Goal: Task Accomplishment & Management: Use online tool/utility

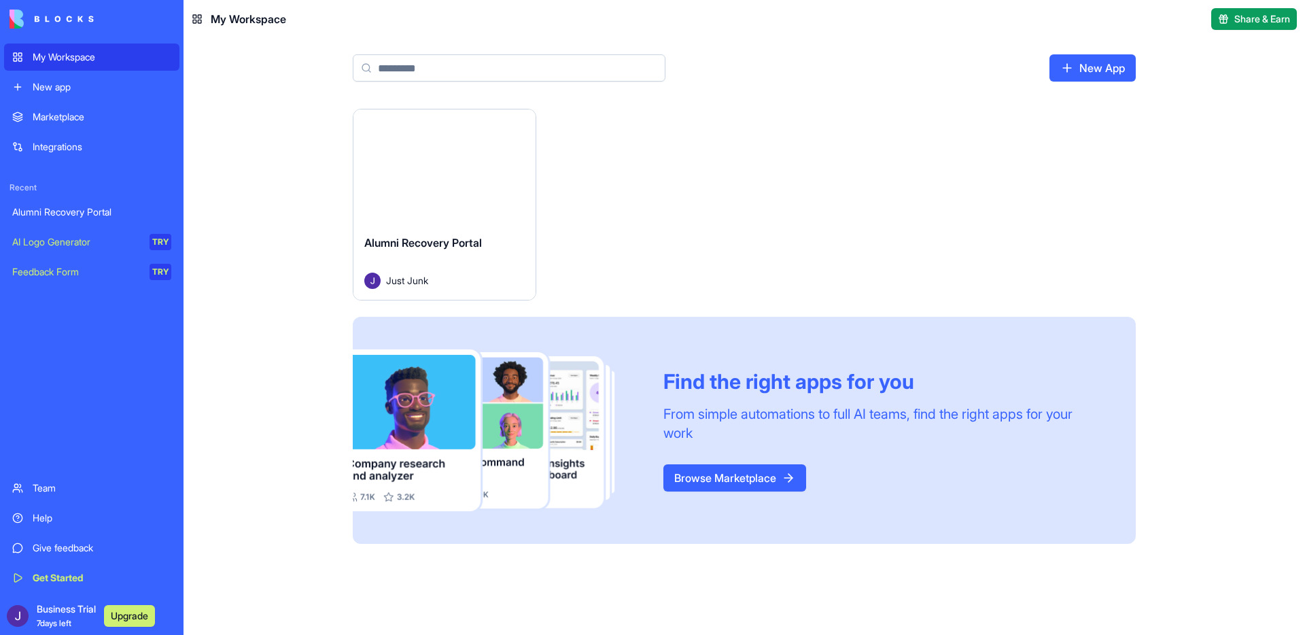
click at [461, 178] on button "Launch" at bounding box center [445, 166] width 102 height 27
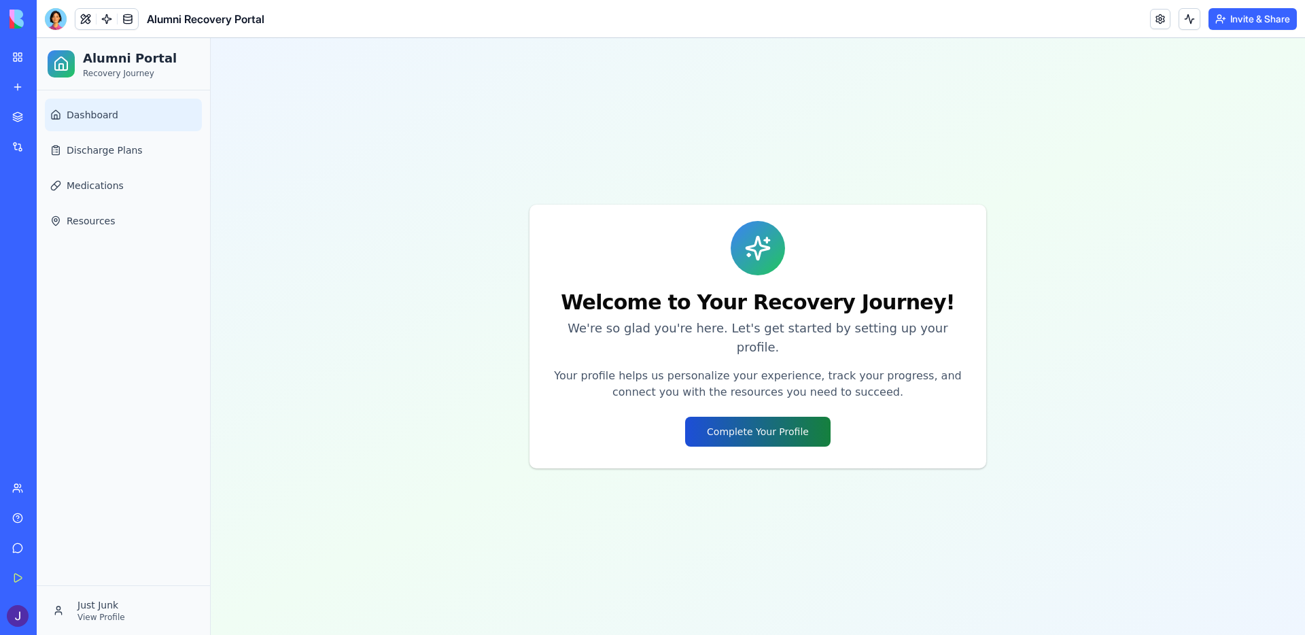
click at [786, 423] on button "Complete Your Profile" at bounding box center [757, 432] width 145 height 30
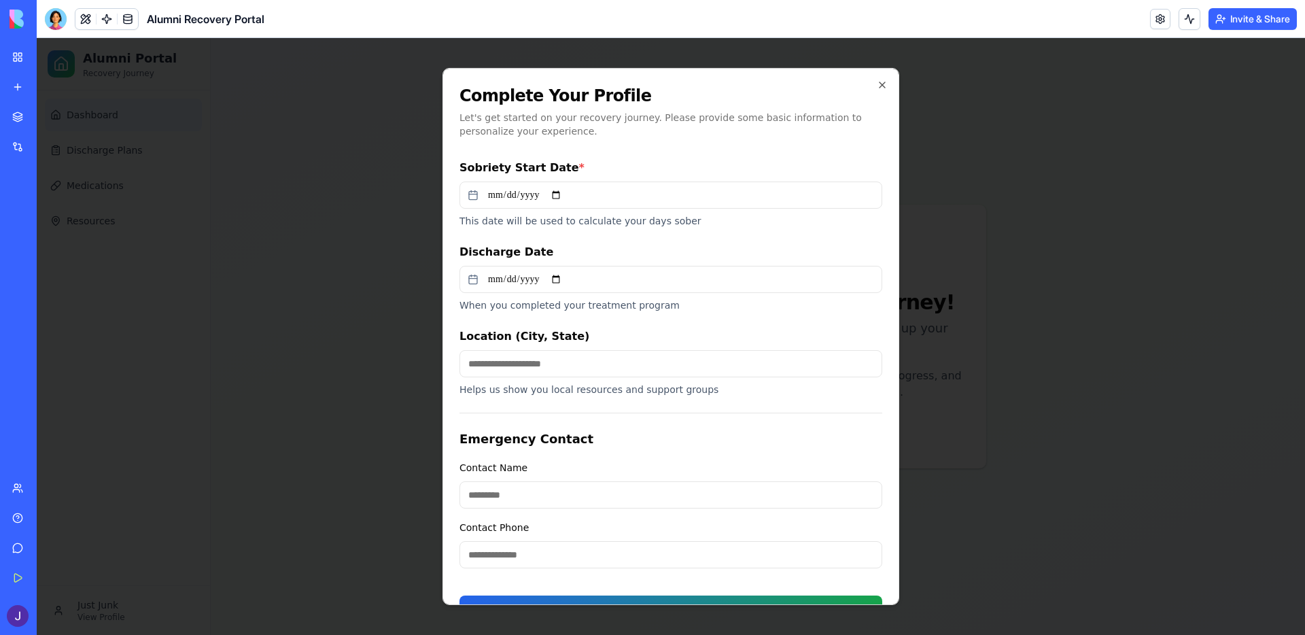
click at [559, 193] on input "Sobriety Start Date *" at bounding box center [670, 194] width 423 height 27
drag, startPoint x: 549, startPoint y: 245, endPoint x: 516, endPoint y: 203, distance: 53.3
click at [516, 201] on input "Sobriety Start Date *" at bounding box center [670, 194] width 423 height 27
click at [534, 201] on input "Sobriety Start Date *" at bounding box center [670, 194] width 423 height 27
click at [501, 201] on input "Sobriety Start Date *" at bounding box center [670, 194] width 423 height 27
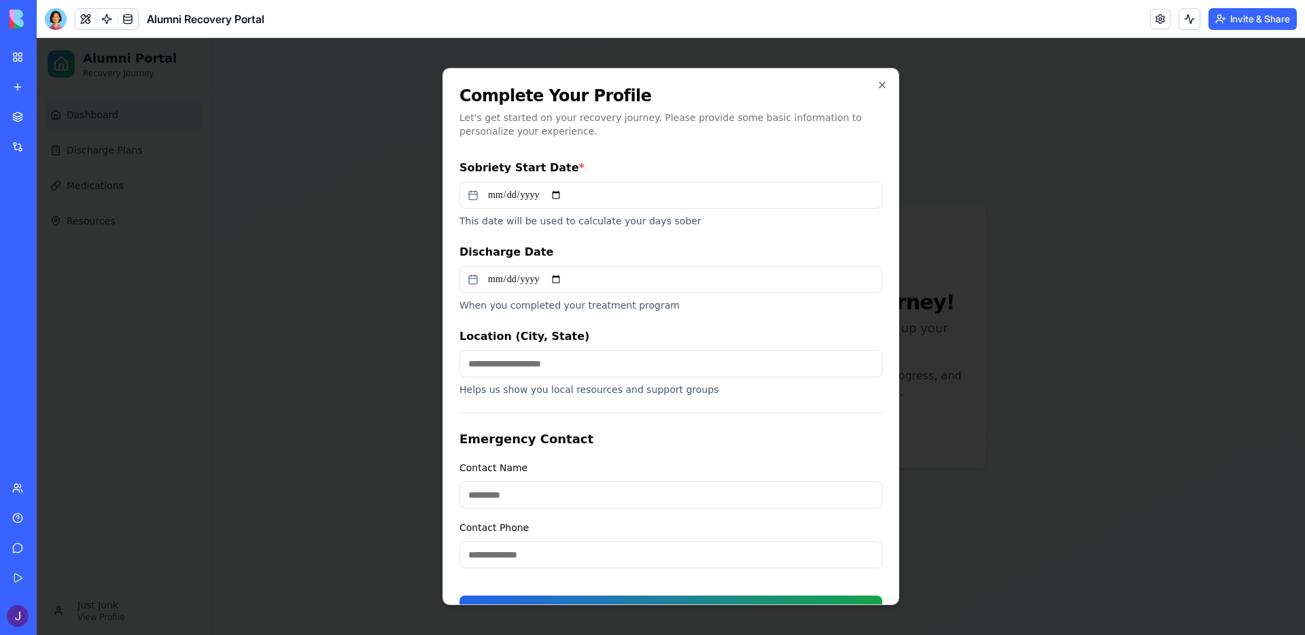
click at [512, 196] on input "Sobriety Start Date *" at bounding box center [670, 194] width 423 height 27
click at [500, 200] on input "Sobriety Start Date *" at bounding box center [670, 194] width 423 height 27
click at [568, 201] on input "Sobriety Start Date *" at bounding box center [670, 194] width 423 height 27
click at [563, 193] on input "Sobriety Start Date *" at bounding box center [670, 194] width 423 height 27
type input "**********"
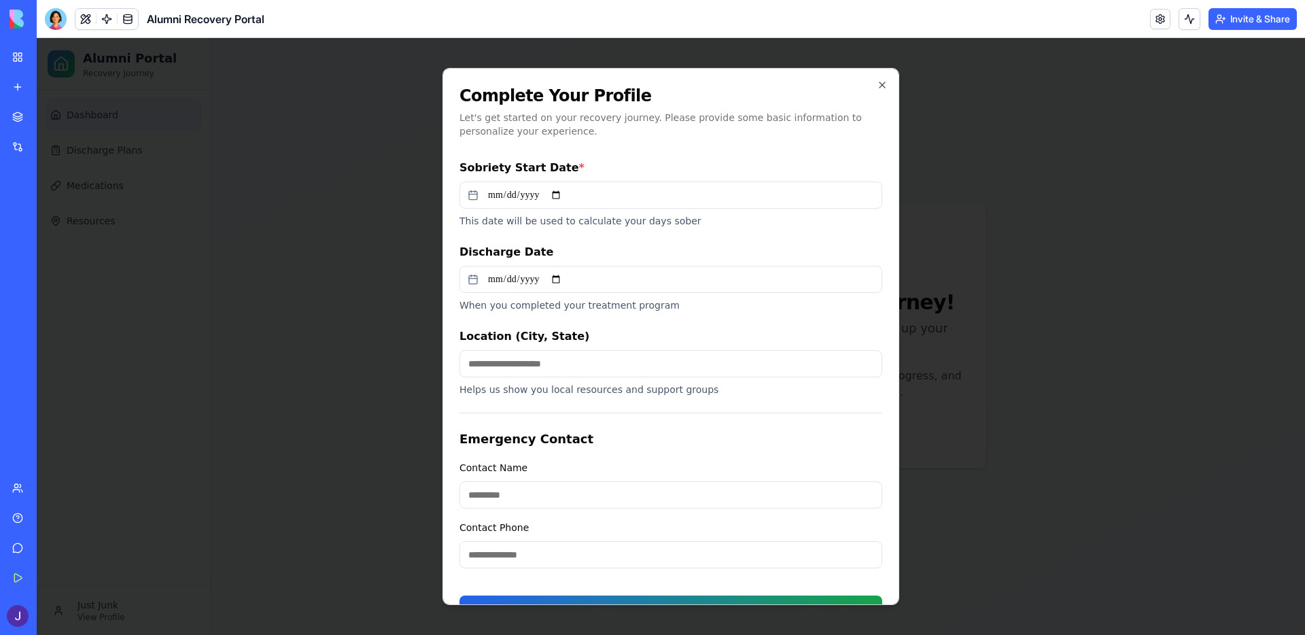
click at [566, 277] on input "Discharge Date" at bounding box center [670, 279] width 423 height 27
type input "**********"
click at [527, 366] on input "Location (City, State)" at bounding box center [670, 363] width 423 height 27
type input "**********"
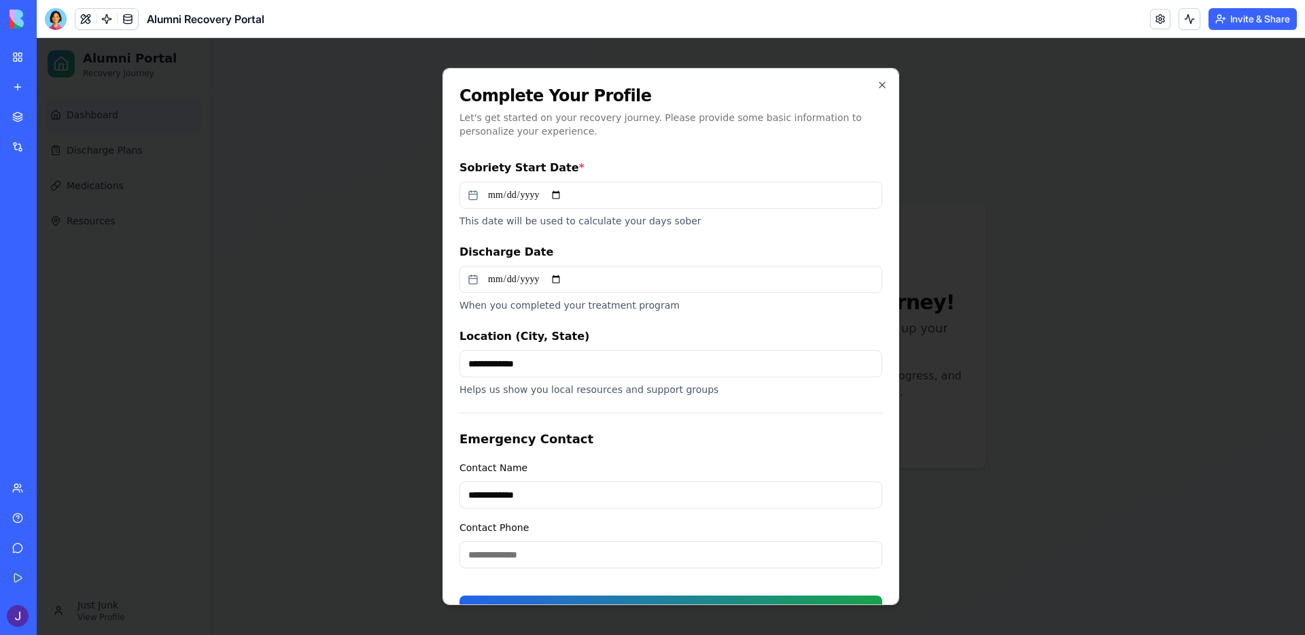
type input "**********"
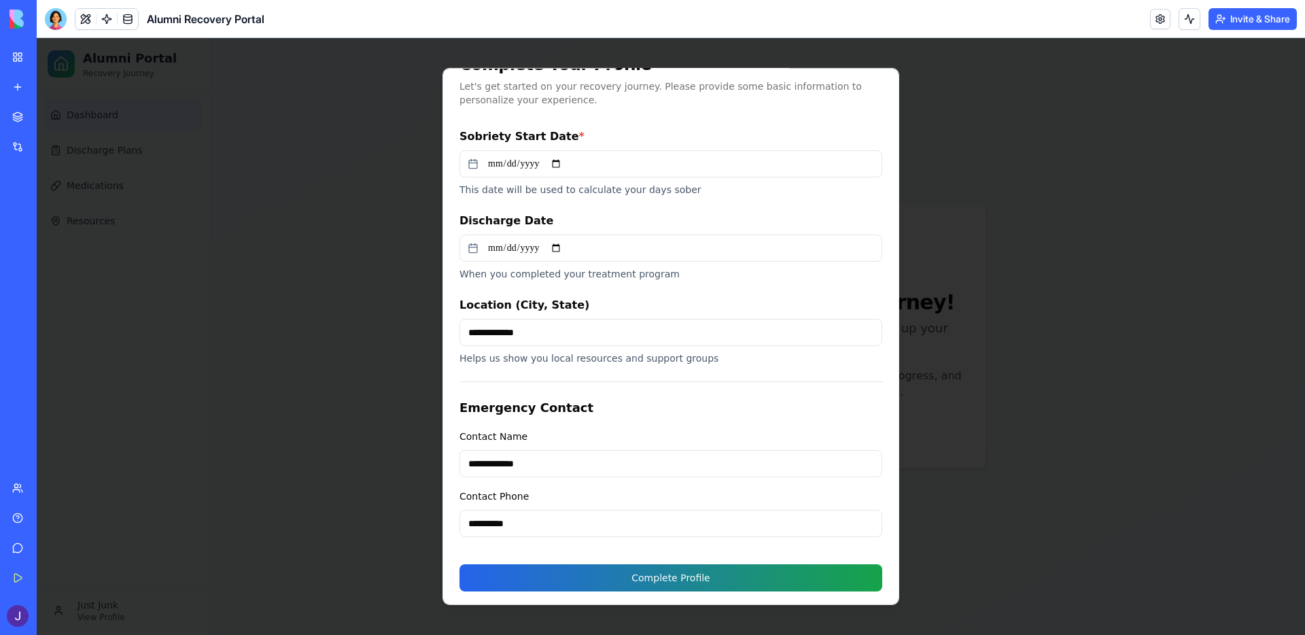
scroll to position [35, 0]
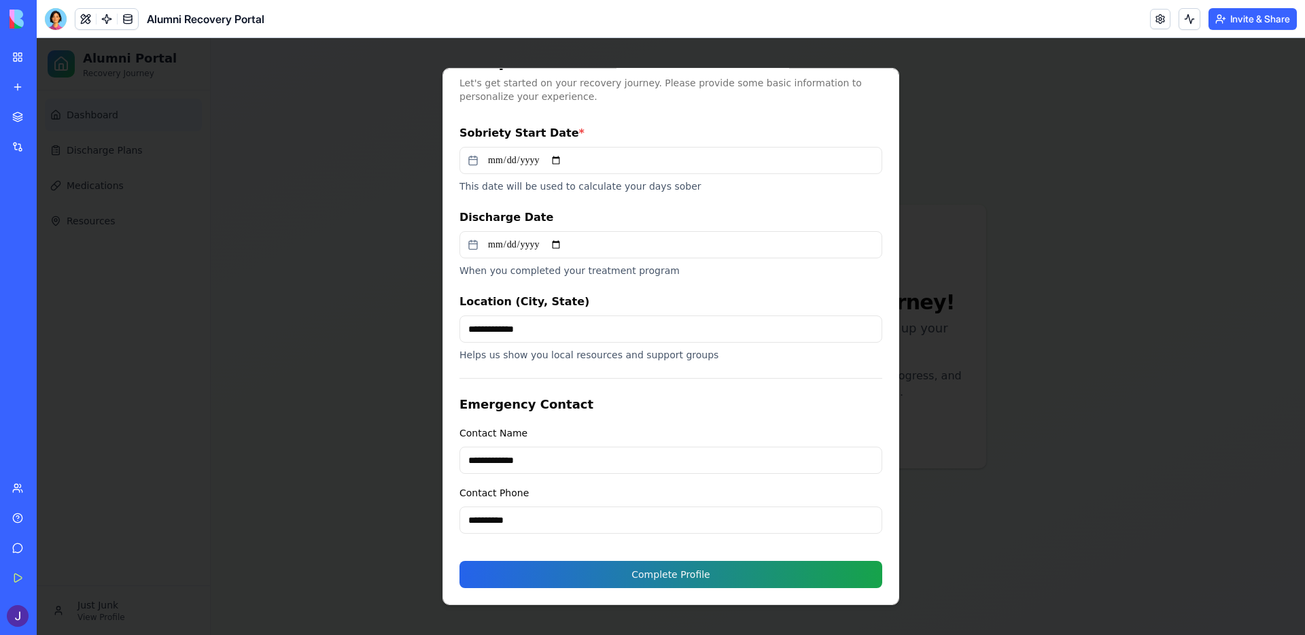
click at [501, 459] on input "**********" at bounding box center [670, 460] width 423 height 27
type input "**********"
drag, startPoint x: 521, startPoint y: 522, endPoint x: 474, endPoint y: 522, distance: 46.9
click at [474, 522] on input "**********" at bounding box center [670, 519] width 423 height 27
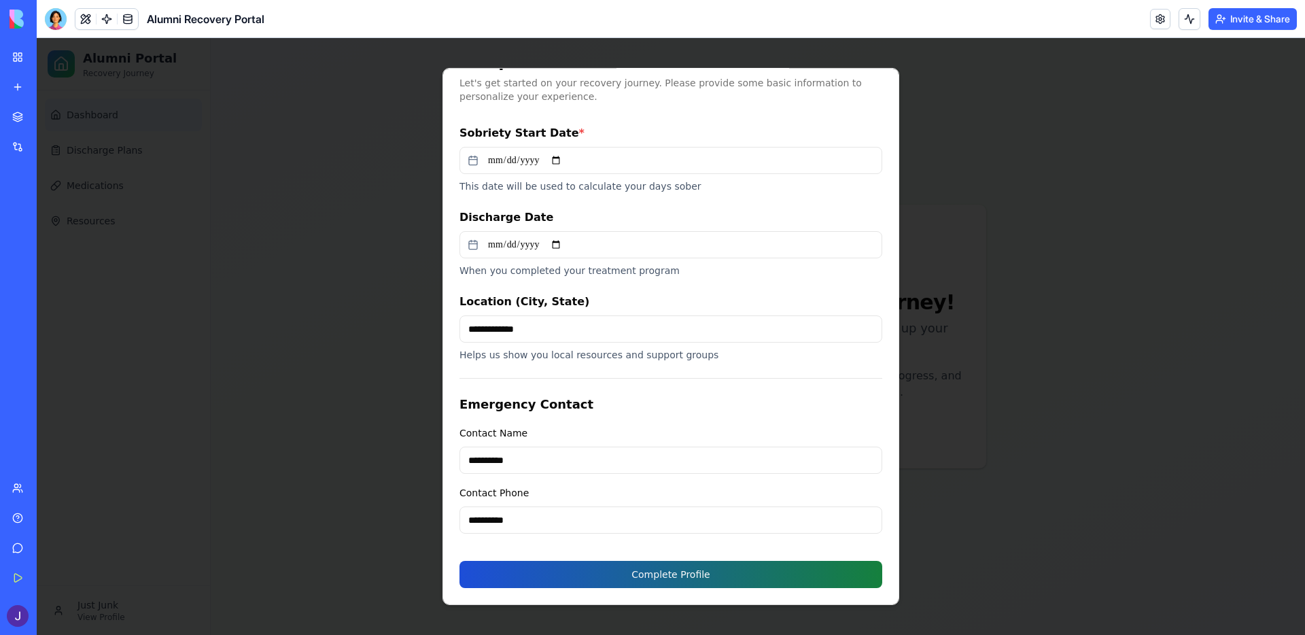
type input "**********"
click at [671, 583] on button "Complete Profile" at bounding box center [670, 574] width 423 height 27
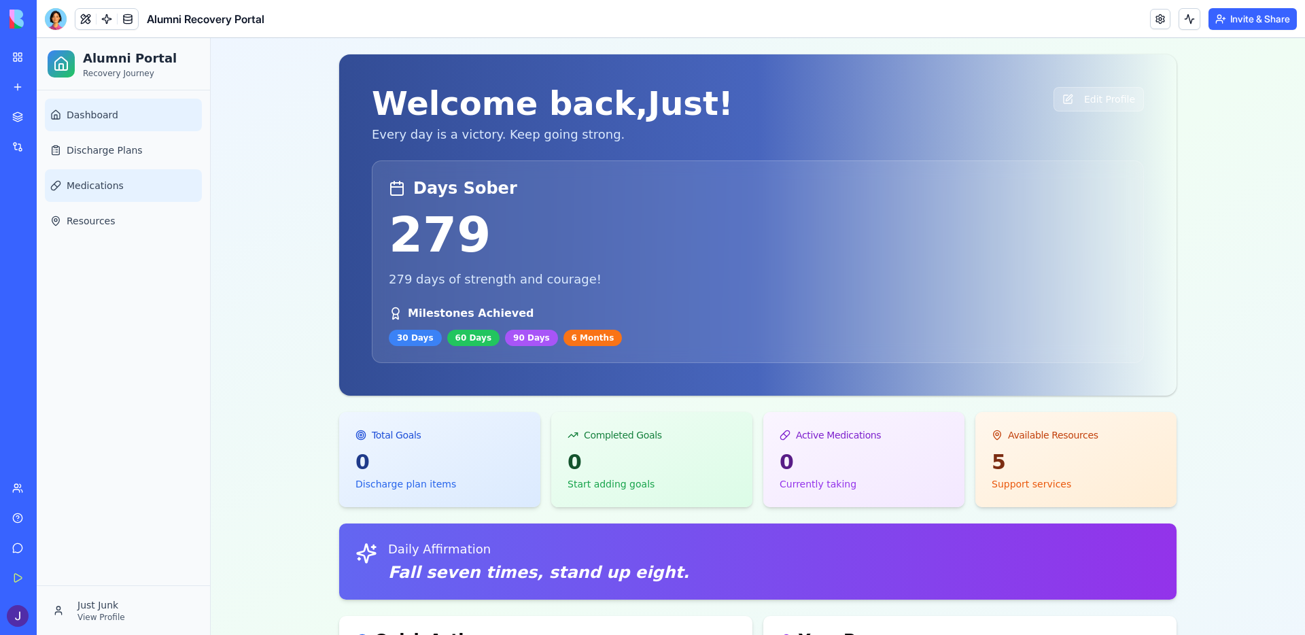
click at [94, 182] on span "Medications" at bounding box center [95, 186] width 57 height 14
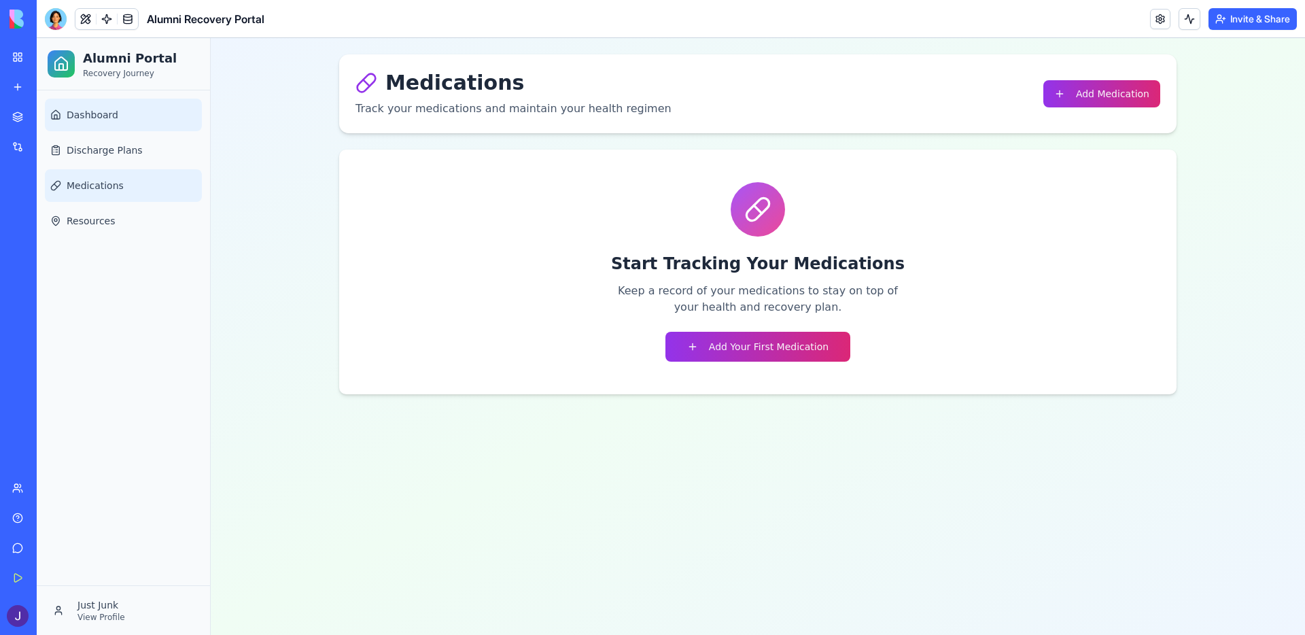
click at [137, 129] on link "Dashboard" at bounding box center [123, 115] width 157 height 33
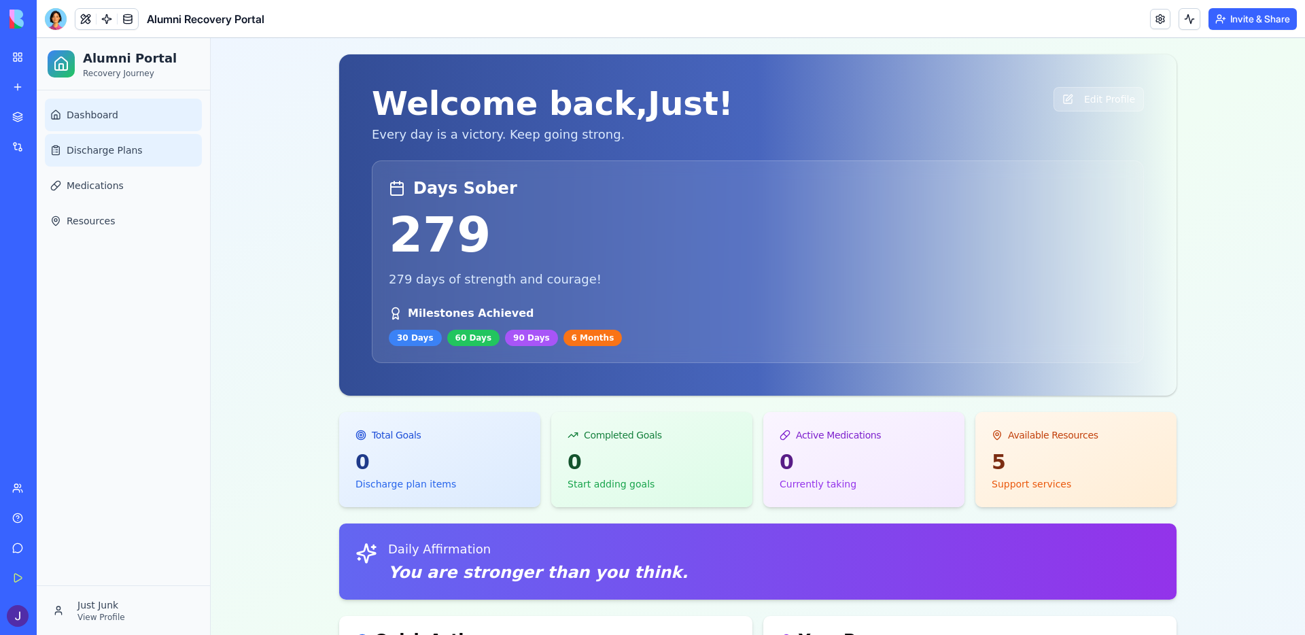
click at [114, 156] on span "Discharge Plans" at bounding box center [105, 150] width 76 height 14
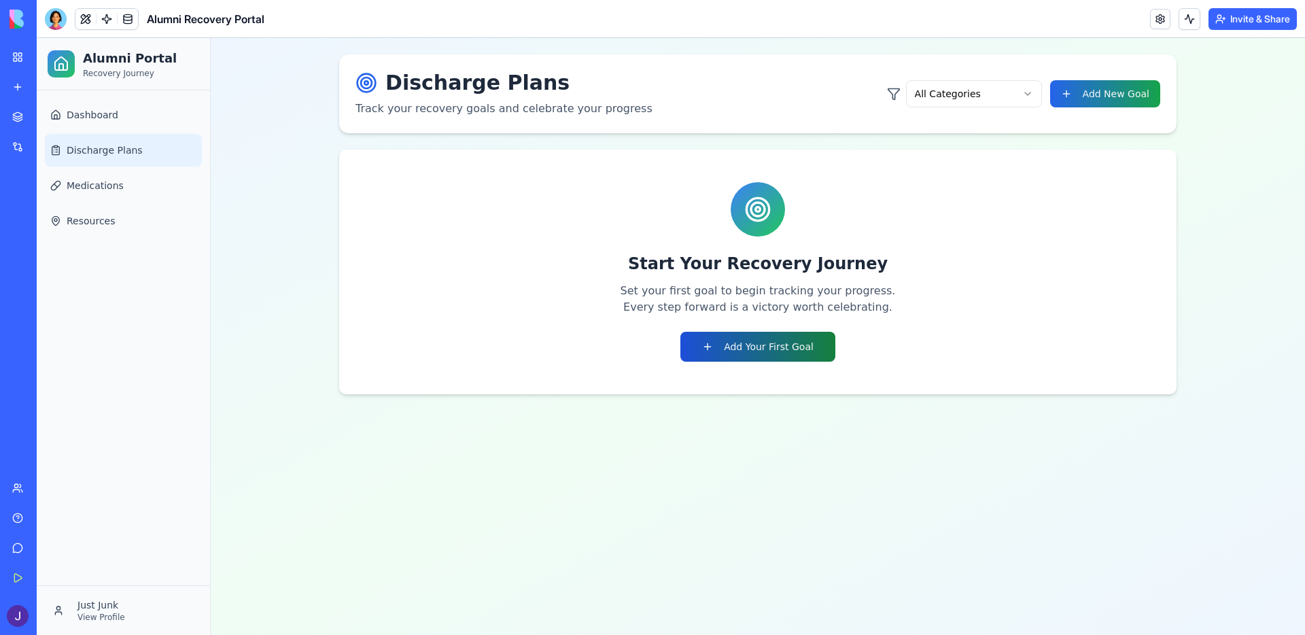
click at [730, 346] on button "Add Your First Goal" at bounding box center [757, 347] width 155 height 30
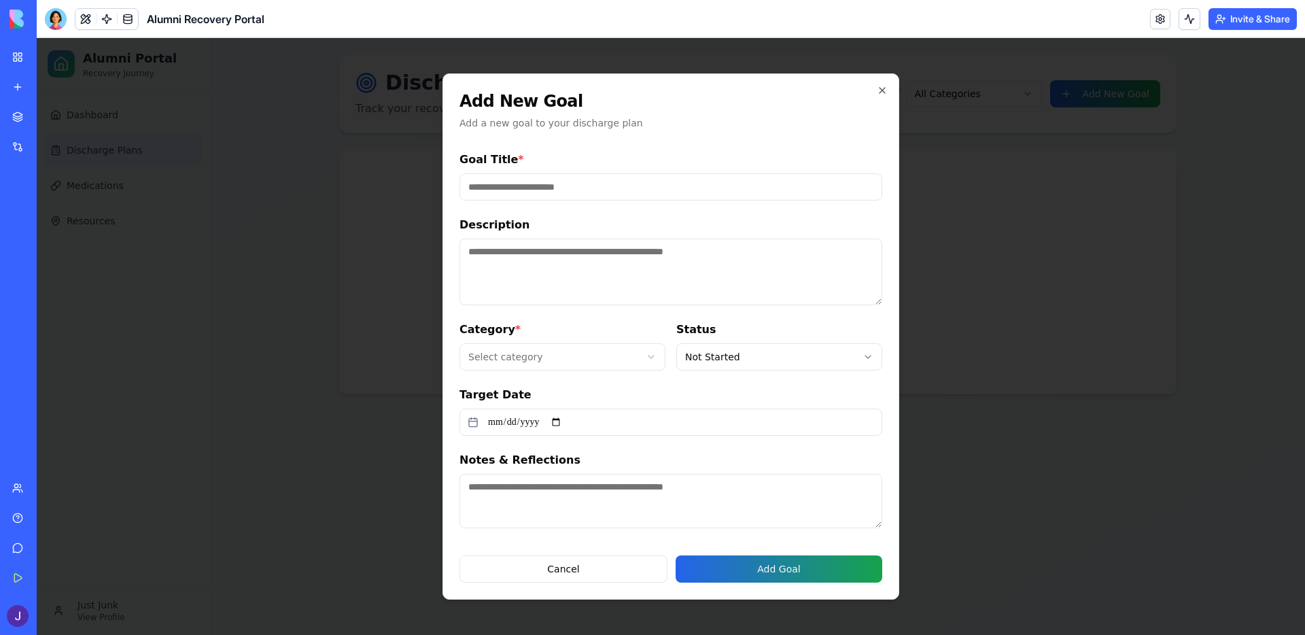
click at [532, 186] on input "Goal Title *" at bounding box center [670, 186] width 423 height 27
type input "**********"
click at [560, 247] on textarea "Description" at bounding box center [670, 272] width 423 height 67
type textarea "*"
type textarea "**********"
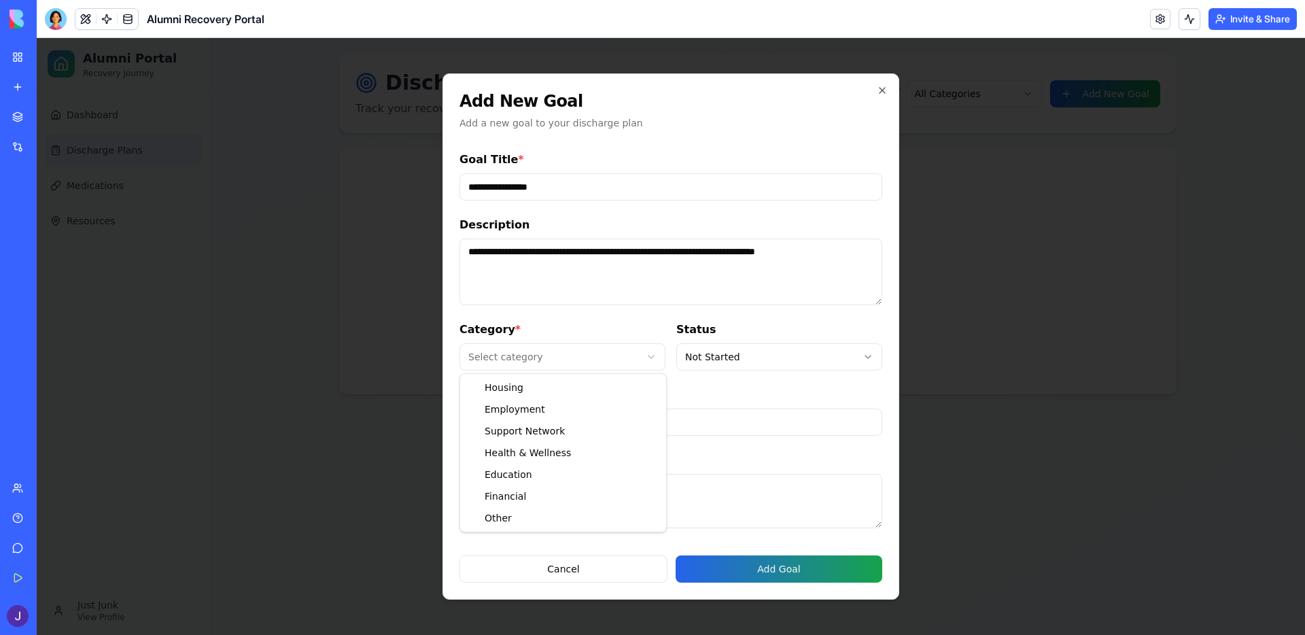
click at [602, 355] on body "**********" at bounding box center [671, 336] width 1268 height 597
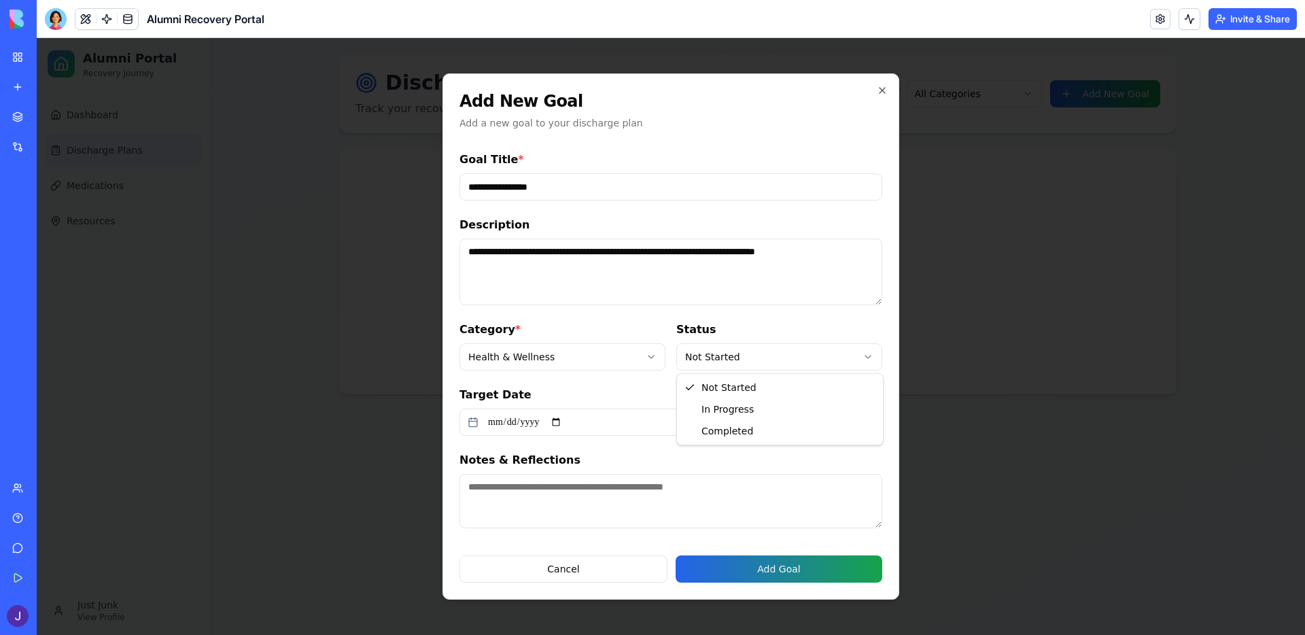
click at [710, 353] on body "**********" at bounding box center [671, 336] width 1268 height 597
click at [606, 445] on form "**********" at bounding box center [670, 367] width 423 height 431
click at [582, 432] on input "Target Date" at bounding box center [670, 422] width 423 height 27
click at [569, 422] on input "Target Date" at bounding box center [670, 422] width 423 height 27
type input "**********"
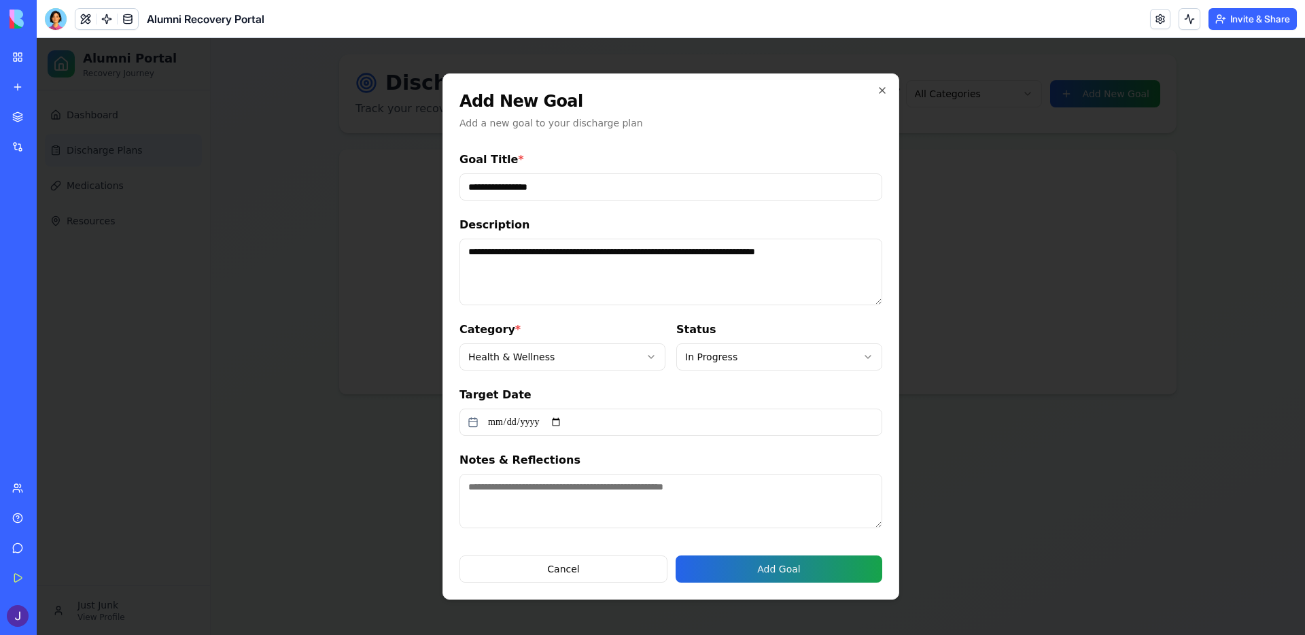
click at [527, 489] on textarea "Notes & Reflections" at bounding box center [670, 501] width 423 height 54
click at [747, 568] on button "Add Goal" at bounding box center [779, 568] width 207 height 27
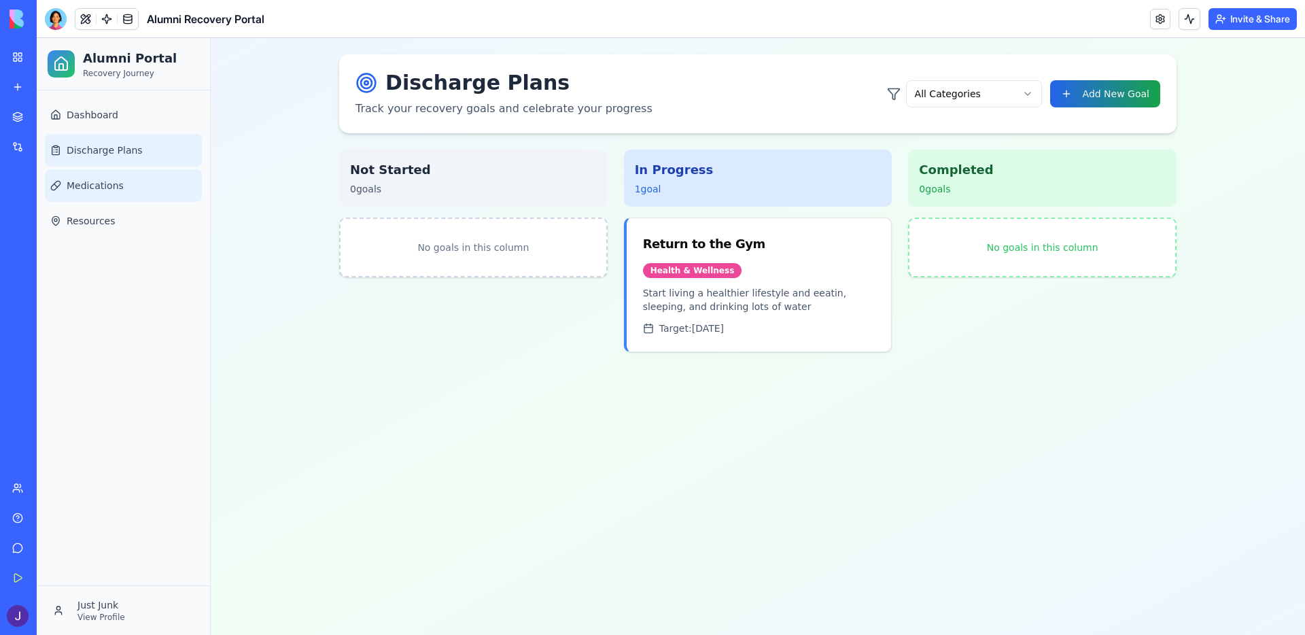
click at [141, 188] on link "Medications" at bounding box center [123, 185] width 157 height 33
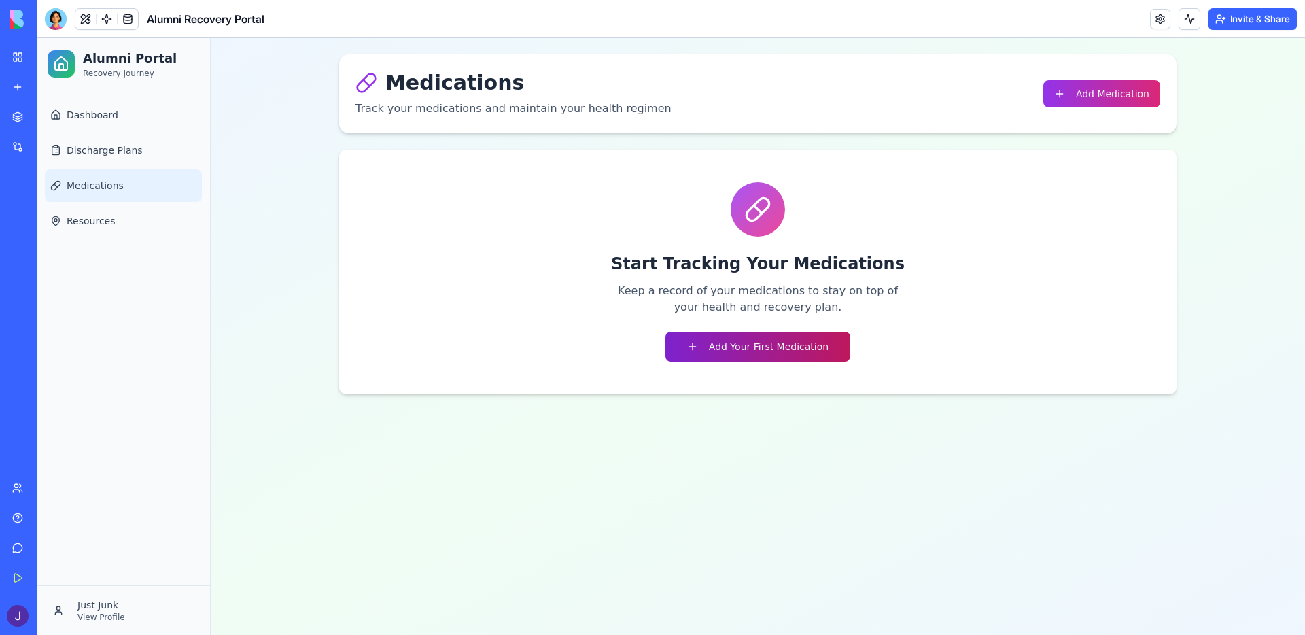
click at [728, 344] on button "Add Your First Medication" at bounding box center [757, 347] width 185 height 30
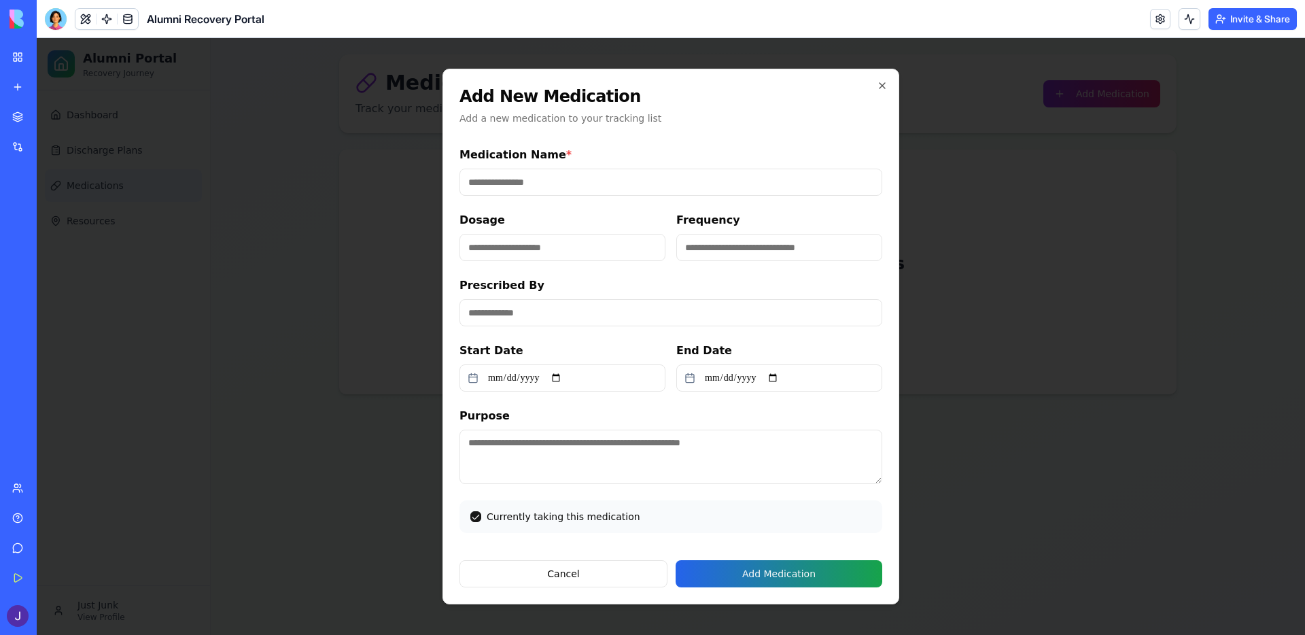
click at [548, 194] on input "Medication Name *" at bounding box center [670, 182] width 423 height 27
type input "**********"
click at [520, 241] on input "Dosage" at bounding box center [562, 247] width 206 height 27
type input "*****"
type input "**********"
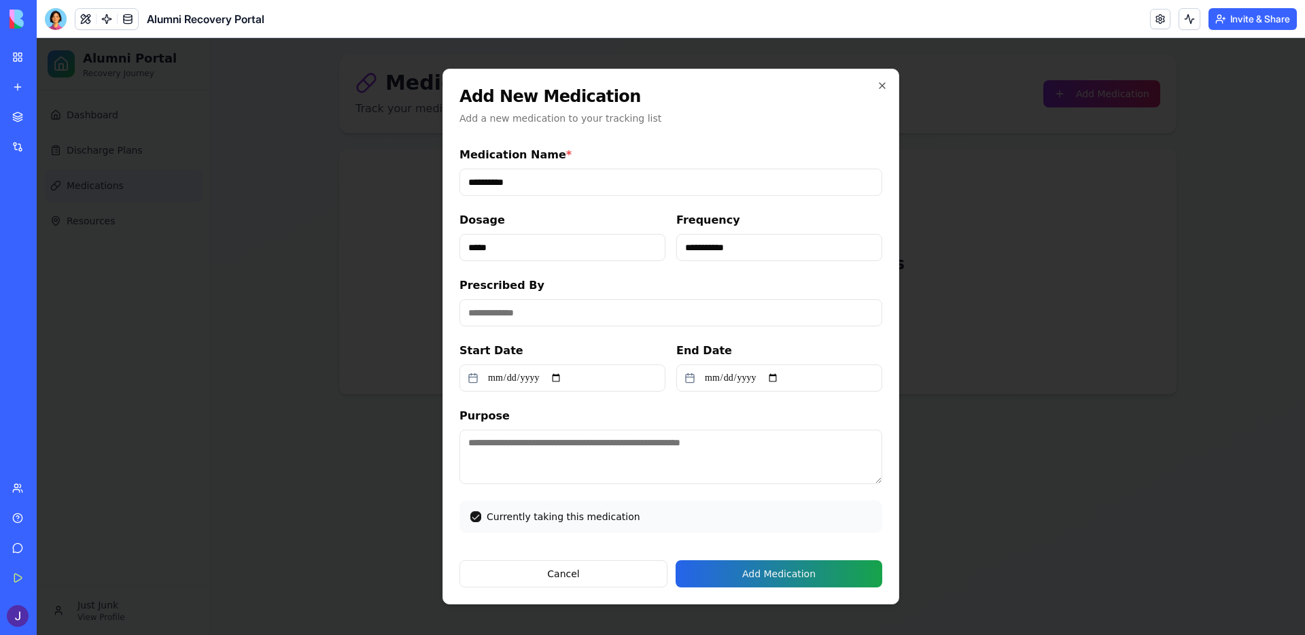
click at [519, 313] on input "Prescribed By" at bounding box center [670, 312] width 423 height 27
type input "********"
click at [505, 379] on input "Start Date" at bounding box center [562, 377] width 206 height 27
click at [563, 377] on input "Start Date" at bounding box center [562, 377] width 206 height 27
type input "**********"
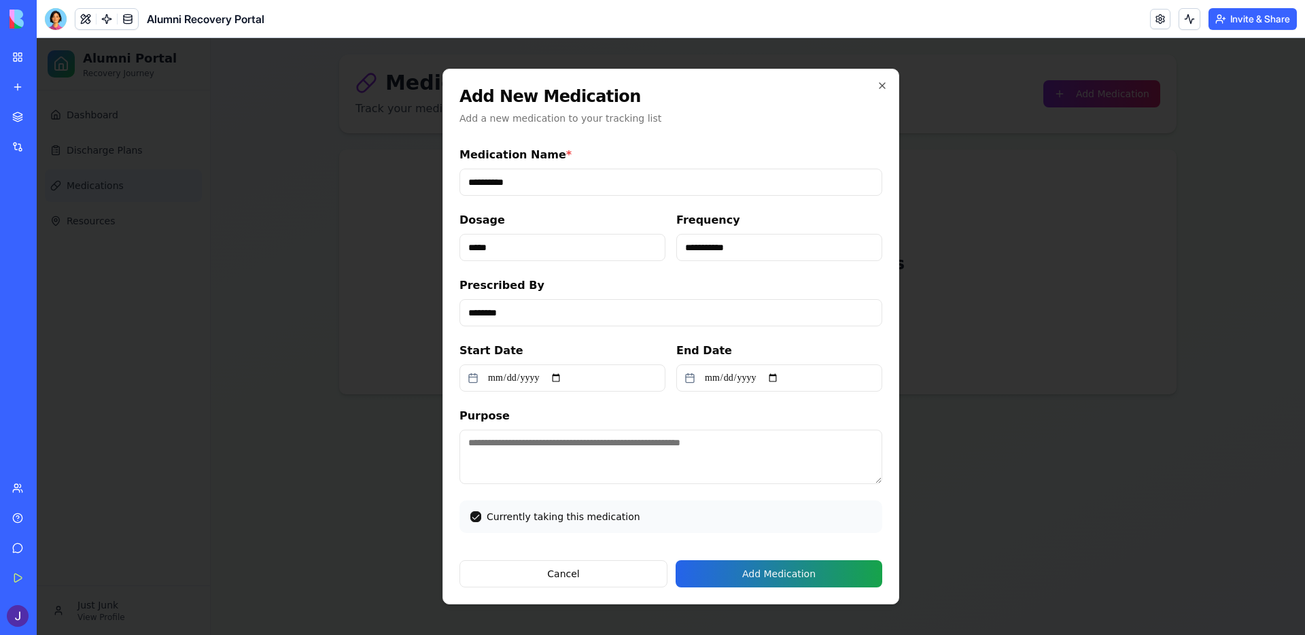
click at [787, 376] on input "End Date" at bounding box center [779, 377] width 206 height 27
type input "**********"
click at [532, 439] on textarea "Purpose" at bounding box center [670, 457] width 423 height 54
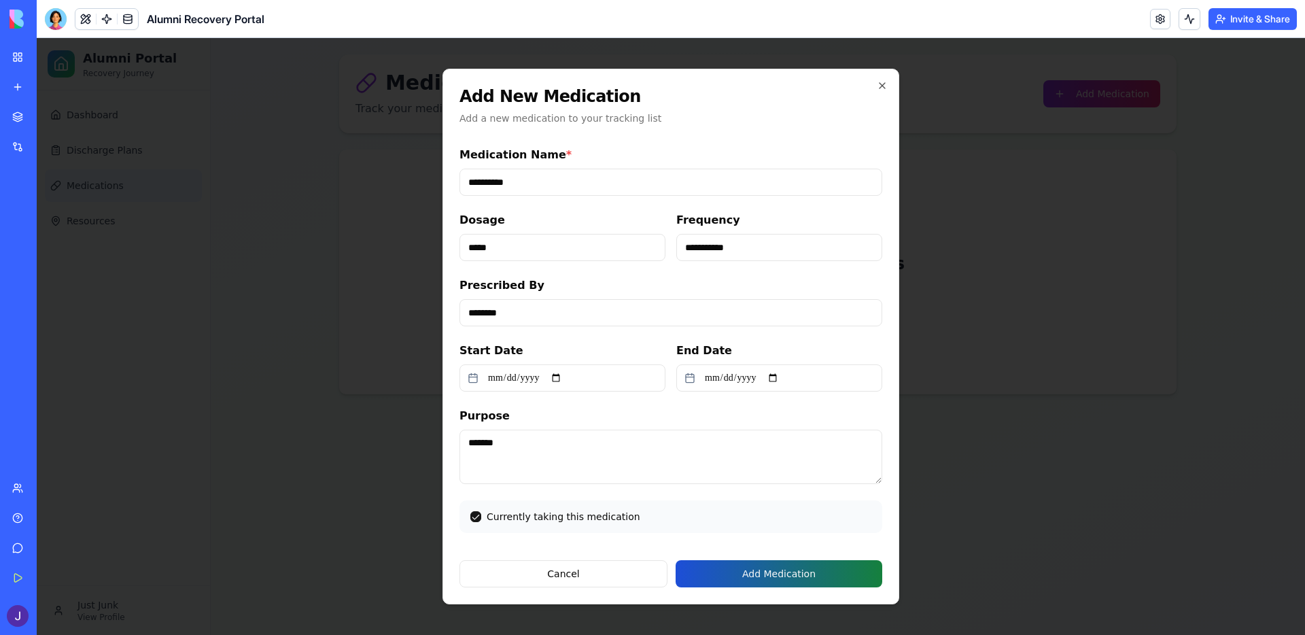
type textarea "*******"
click at [734, 569] on button "Add Medication" at bounding box center [779, 573] width 207 height 27
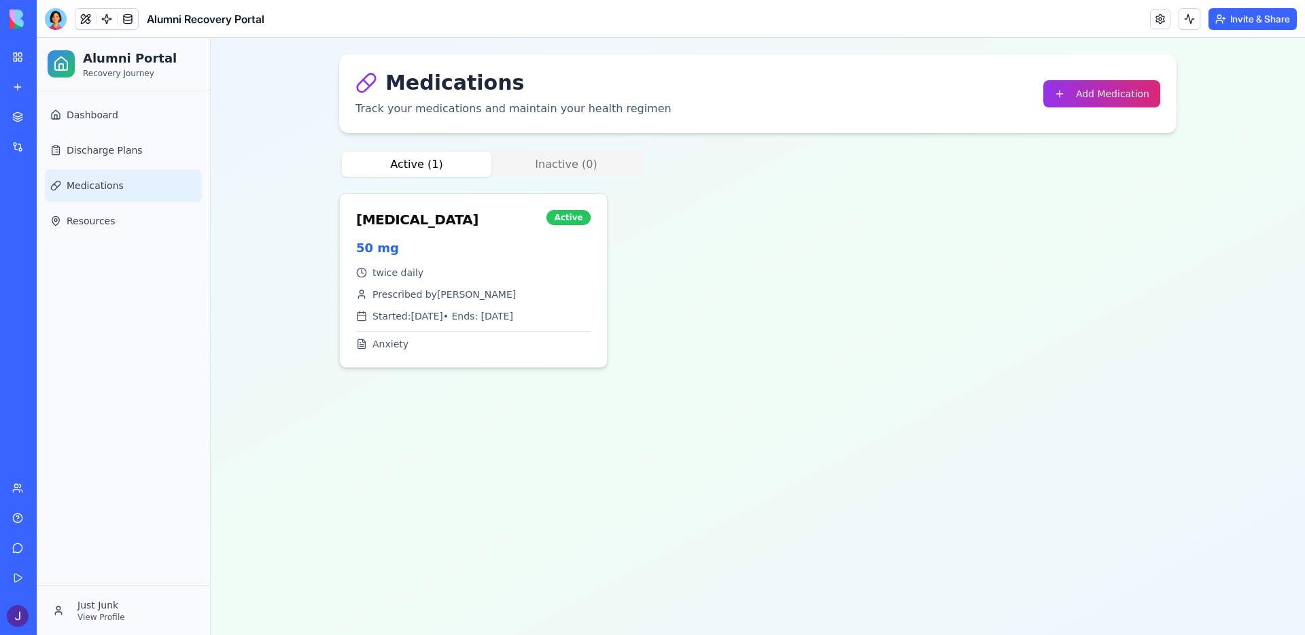
click at [521, 230] on div "[MEDICAL_DATA] Active 50 mg" at bounding box center [473, 230] width 267 height 72
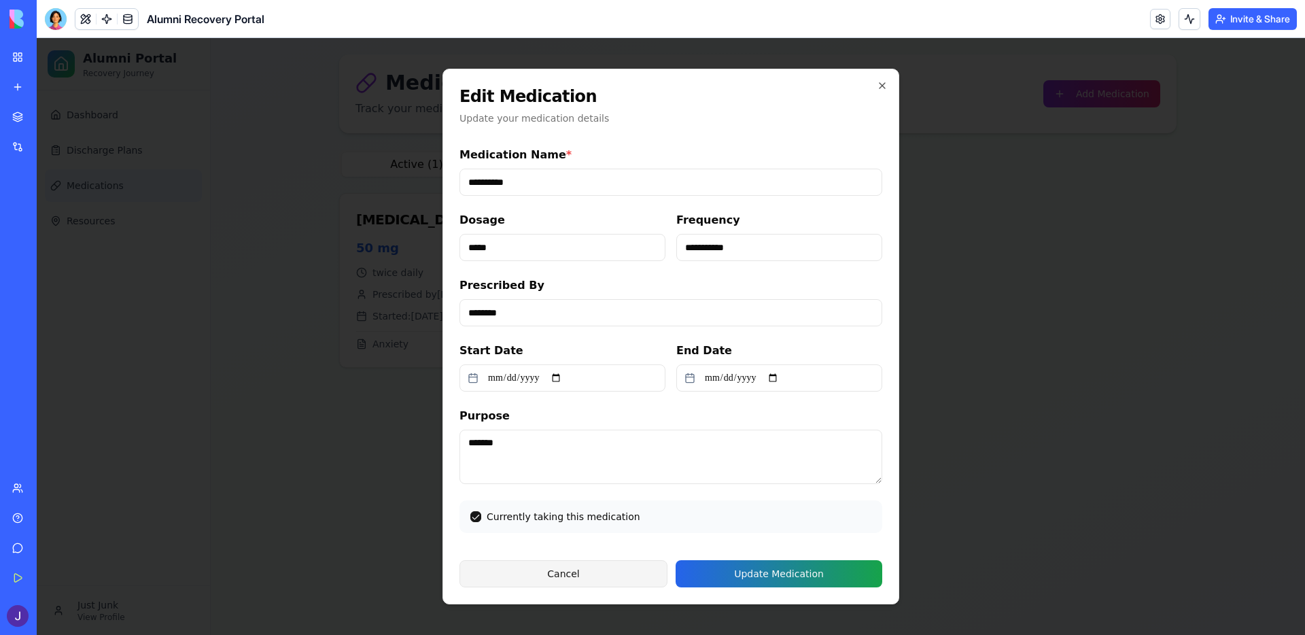
click at [576, 577] on button "Cancel" at bounding box center [563, 573] width 208 height 27
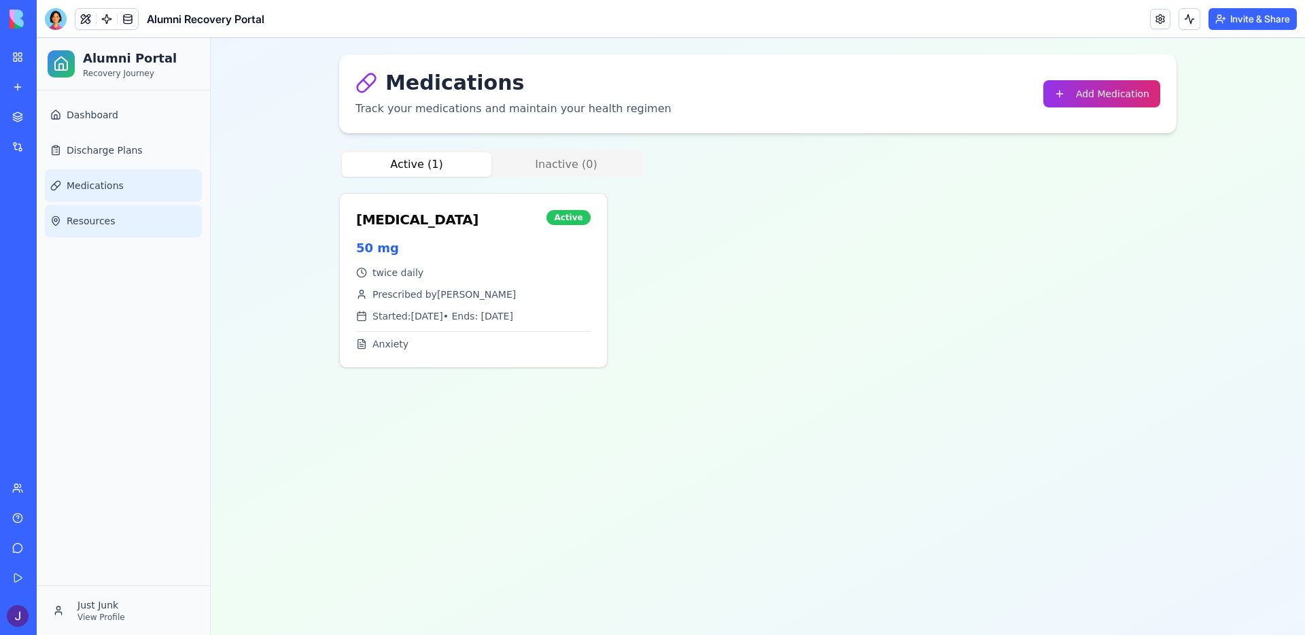
click at [107, 222] on span "Resources" at bounding box center [91, 221] width 49 height 14
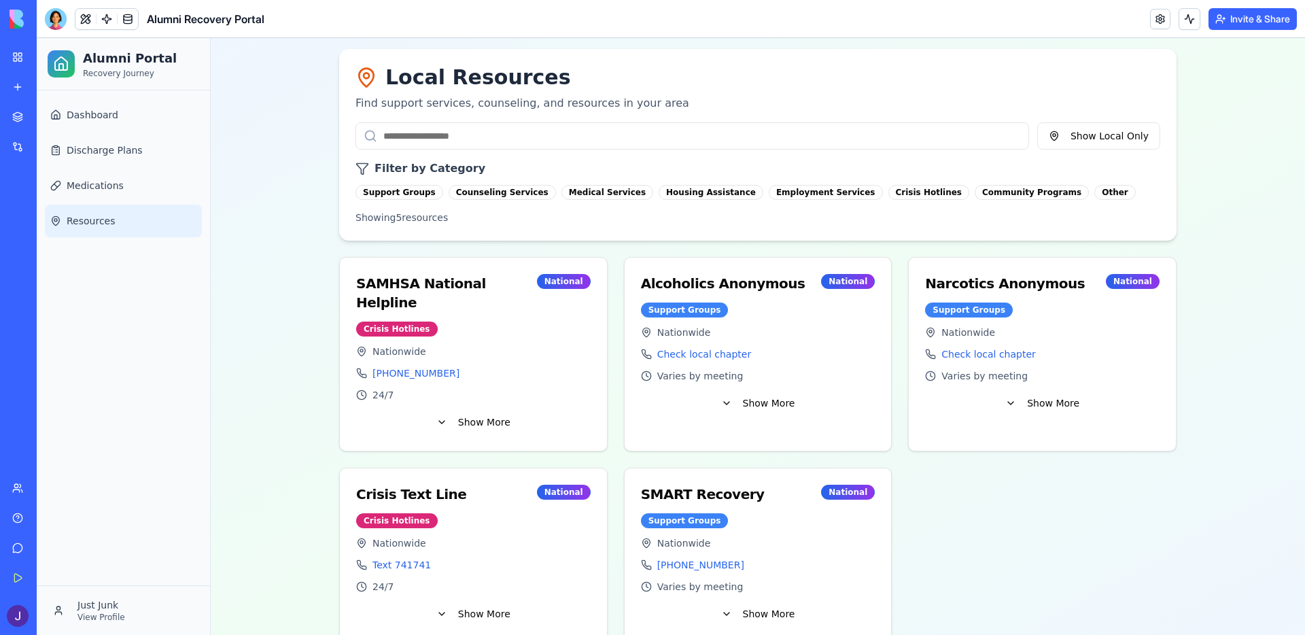
scroll to position [11, 0]
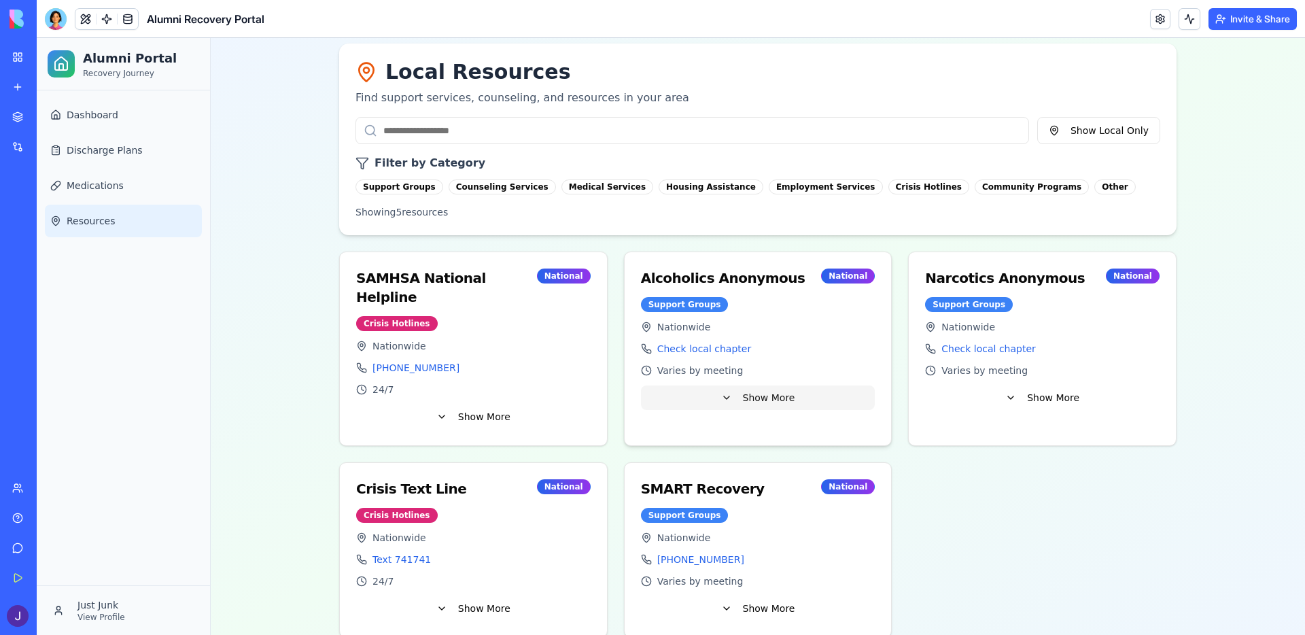
click at [755, 400] on button "Show More" at bounding box center [758, 397] width 234 height 24
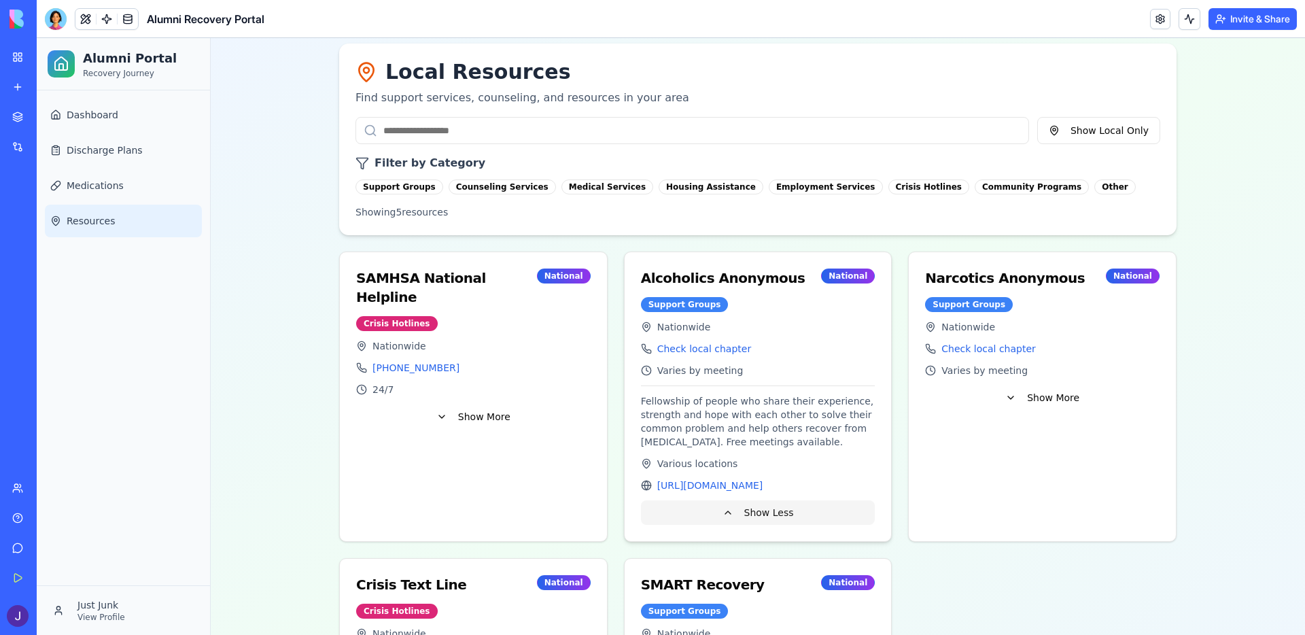
click at [751, 505] on button "Show Less" at bounding box center [758, 512] width 234 height 24
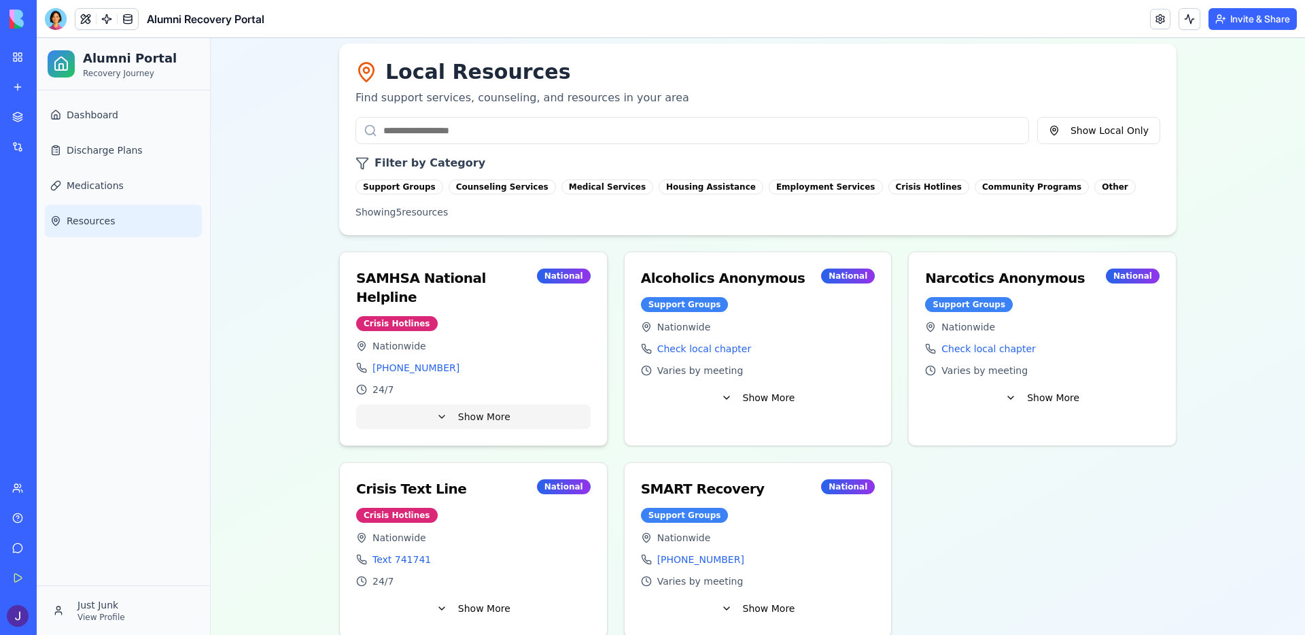
click at [500, 404] on button "Show More" at bounding box center [473, 416] width 234 height 24
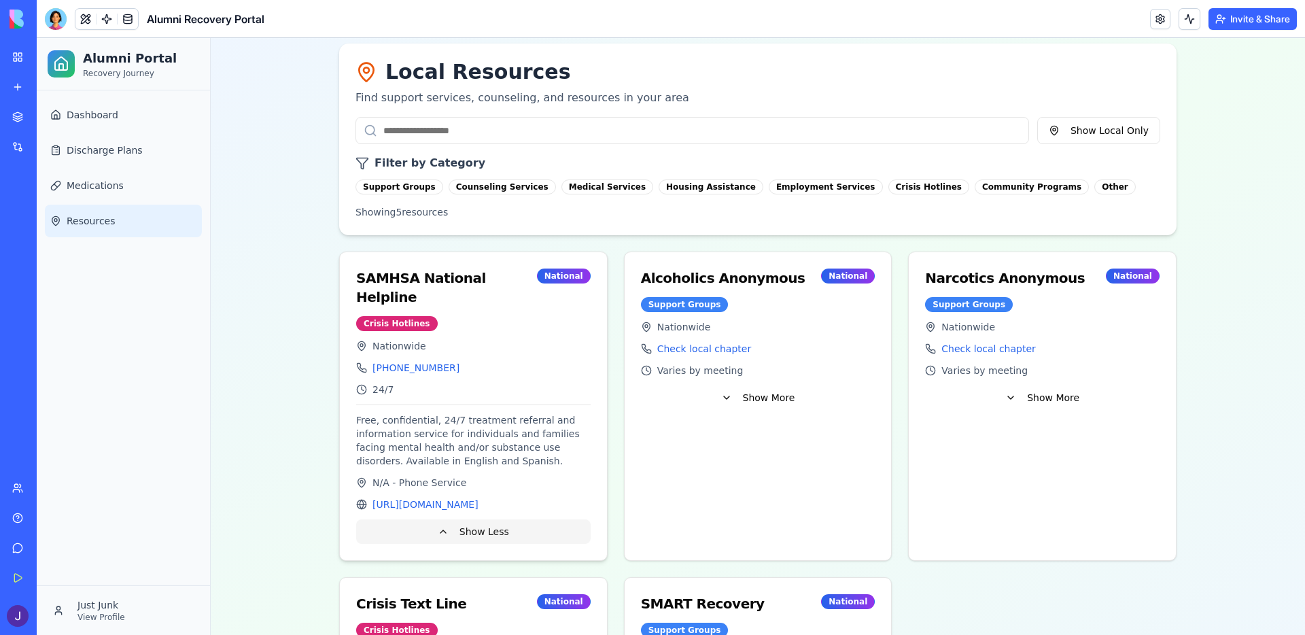
click at [495, 529] on button "Show Less" at bounding box center [473, 531] width 234 height 24
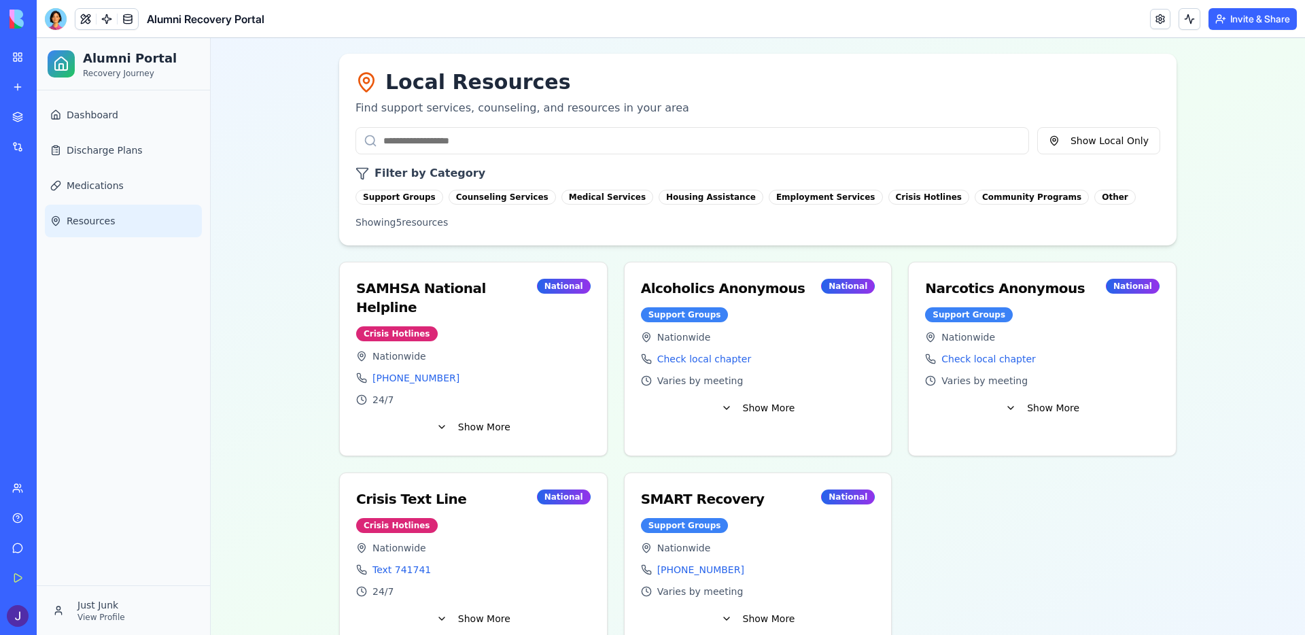
scroll to position [0, 0]
click at [120, 109] on link "Dashboard" at bounding box center [123, 115] width 157 height 33
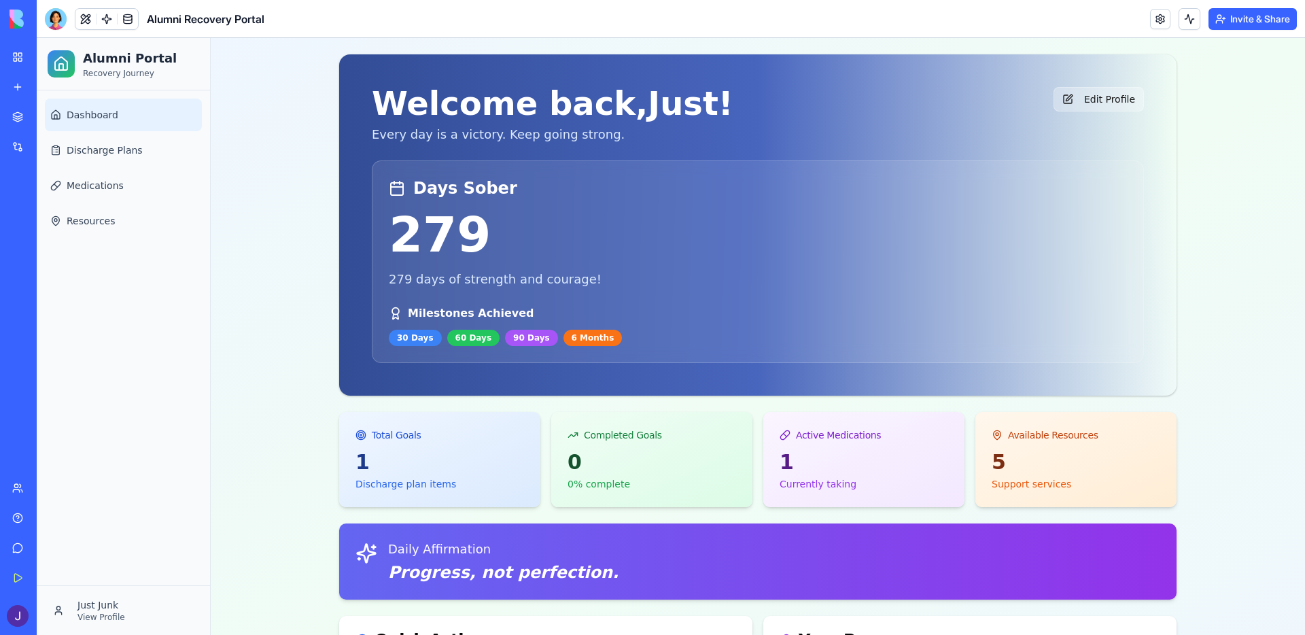
click at [1092, 93] on button "Edit Profile" at bounding box center [1099, 99] width 90 height 24
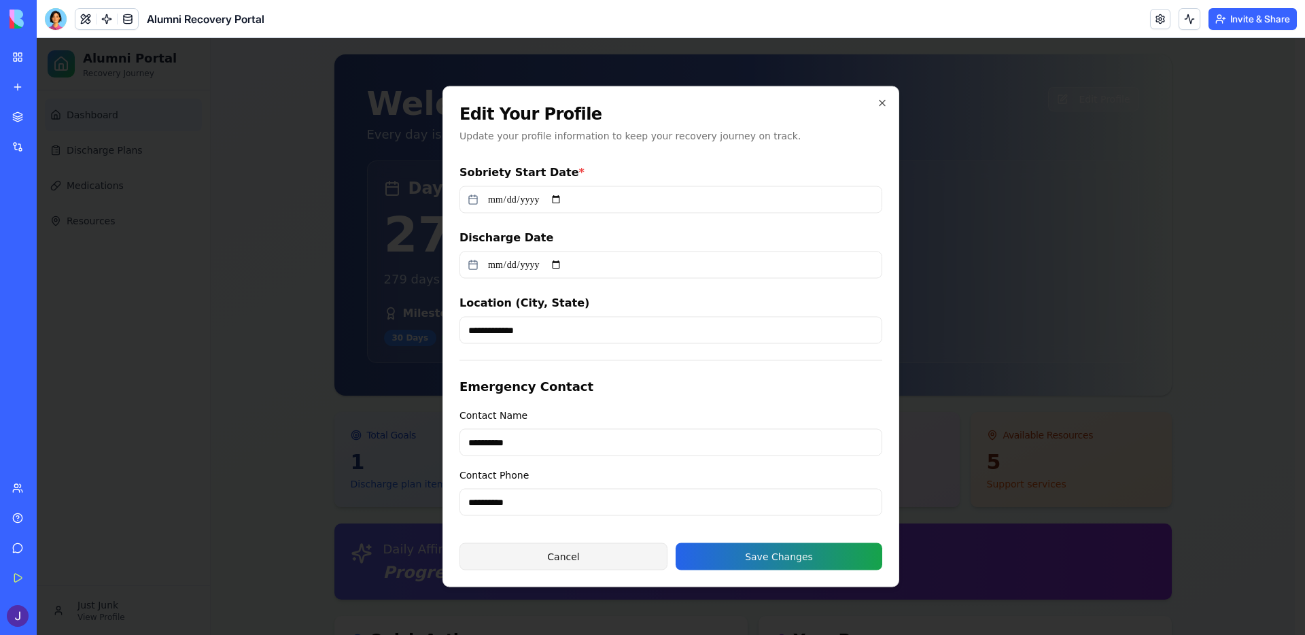
click at [578, 559] on button "Cancel" at bounding box center [563, 556] width 208 height 27
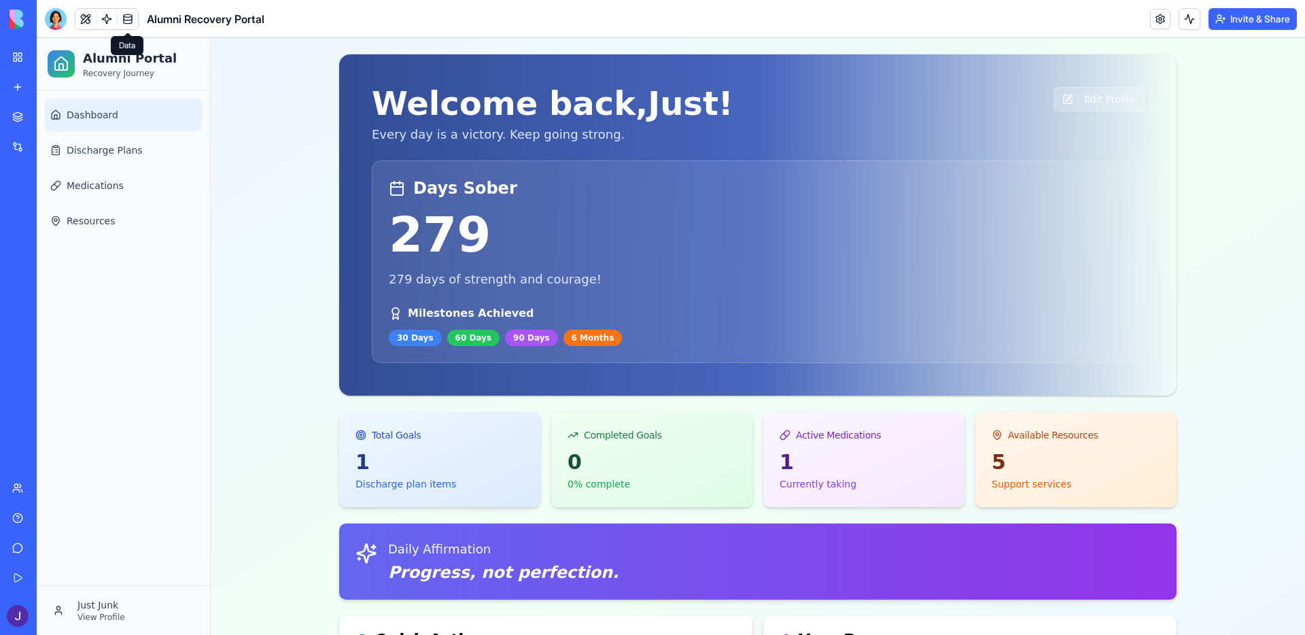
click at [127, 21] on link at bounding box center [128, 19] width 20 height 20
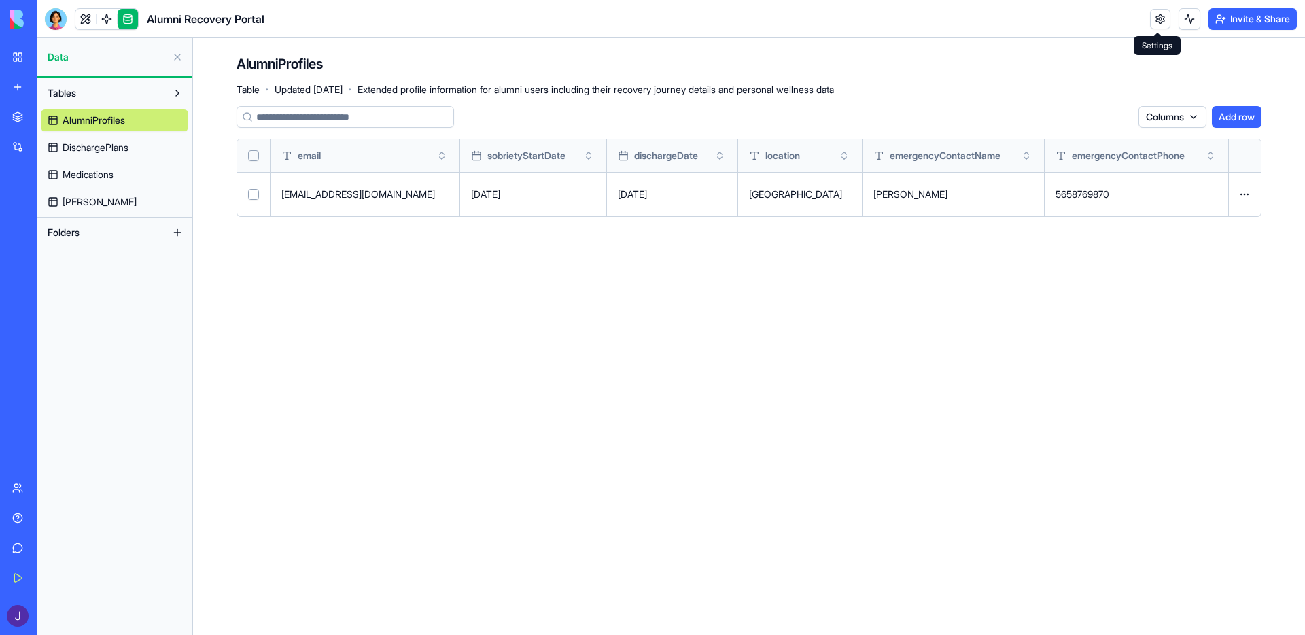
click at [1151, 19] on link at bounding box center [1160, 19] width 20 height 20
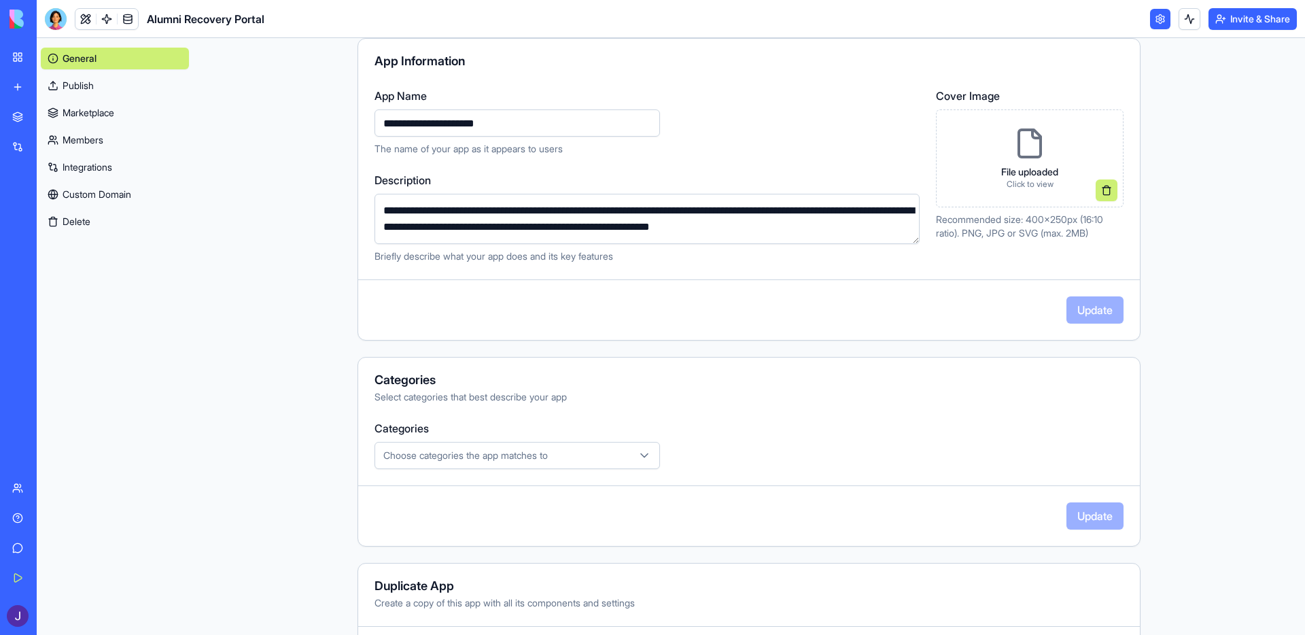
scroll to position [181, 0]
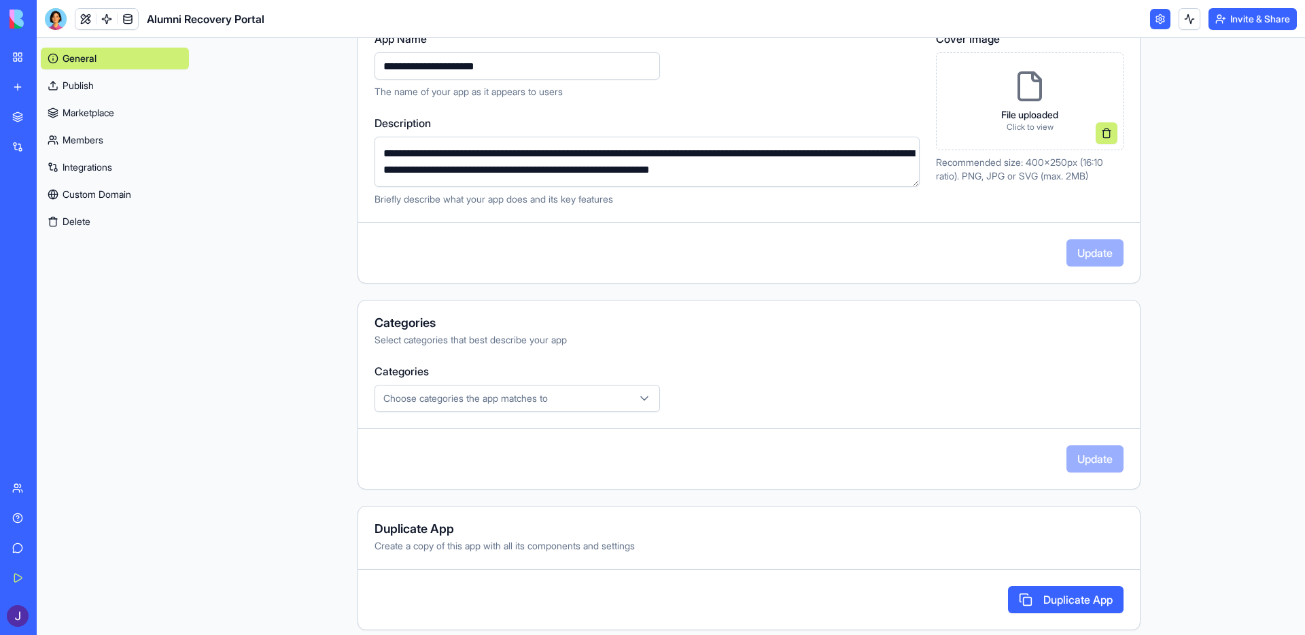
click at [514, 395] on span "Choose categories the app matches to" at bounding box center [465, 399] width 164 height 14
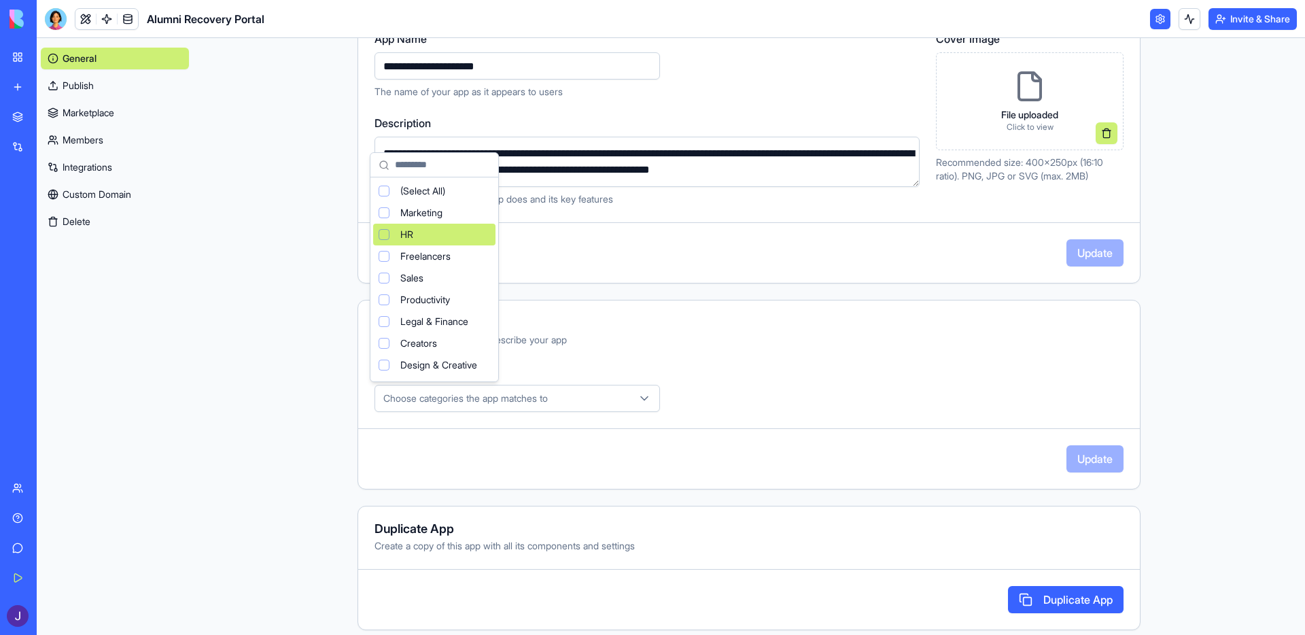
click at [442, 231] on div "HR" at bounding box center [434, 235] width 122 height 22
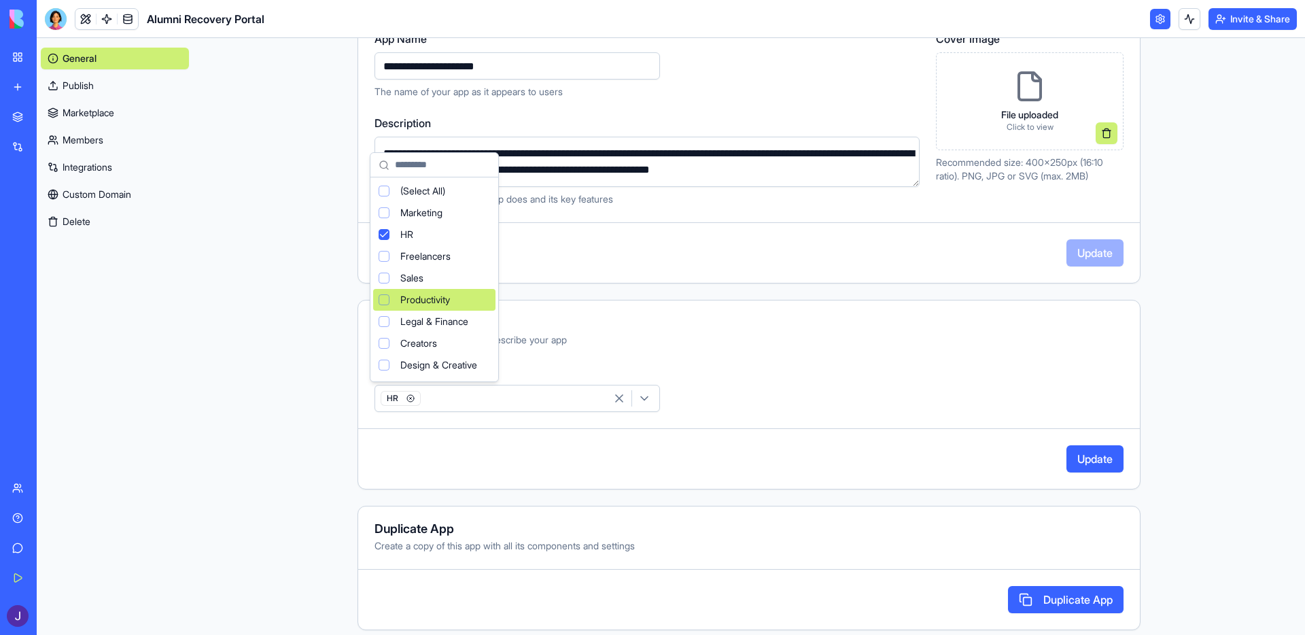
click at [450, 305] on span "Productivity" at bounding box center [425, 300] width 50 height 14
click at [433, 277] on div "Sales" at bounding box center [434, 278] width 122 height 22
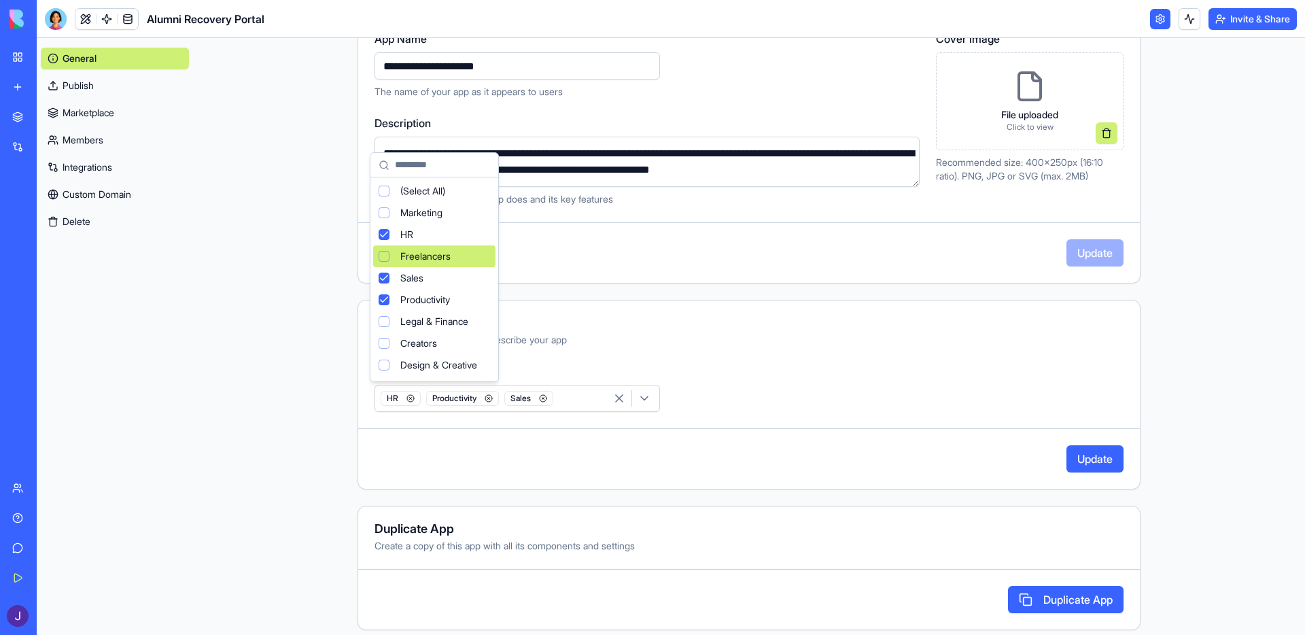
click at [729, 402] on html "**********" at bounding box center [652, 317] width 1305 height 635
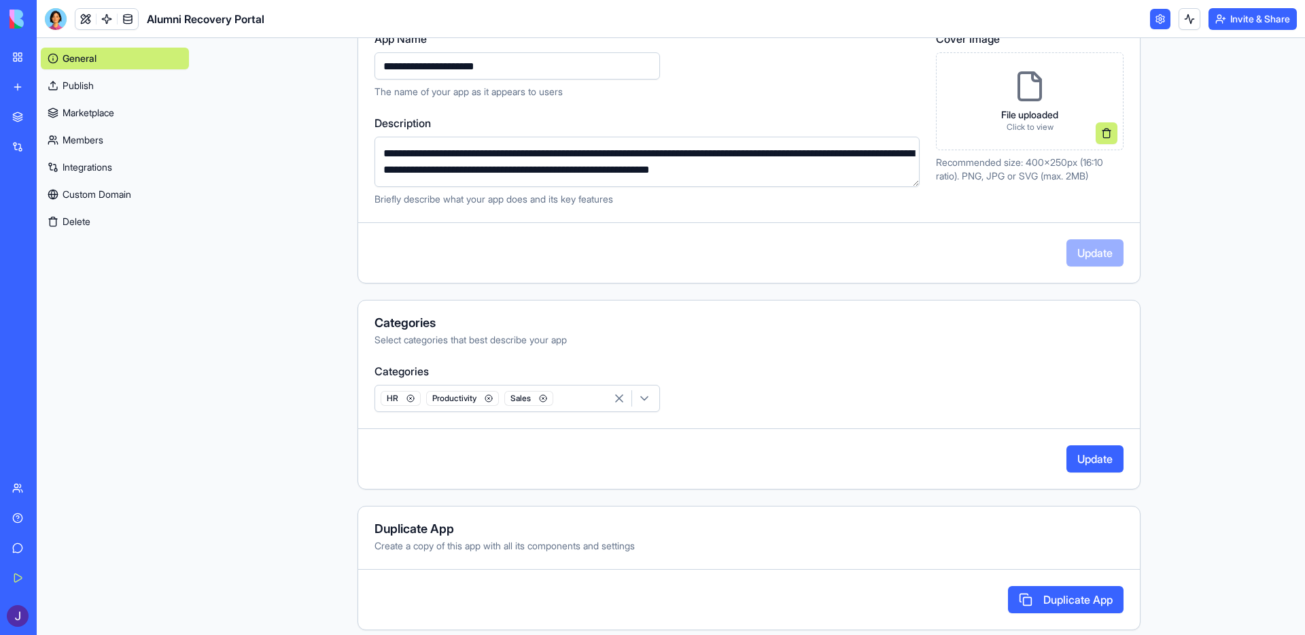
scroll to position [192, 0]
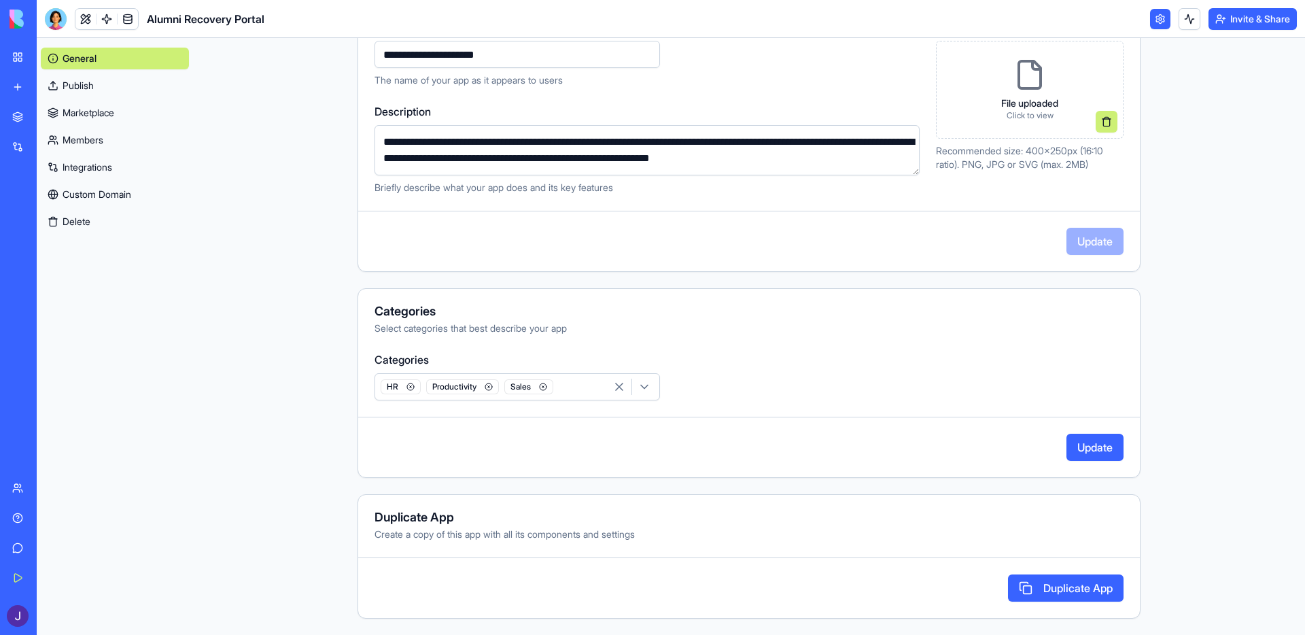
click at [1077, 449] on button "Update" at bounding box center [1094, 447] width 57 height 27
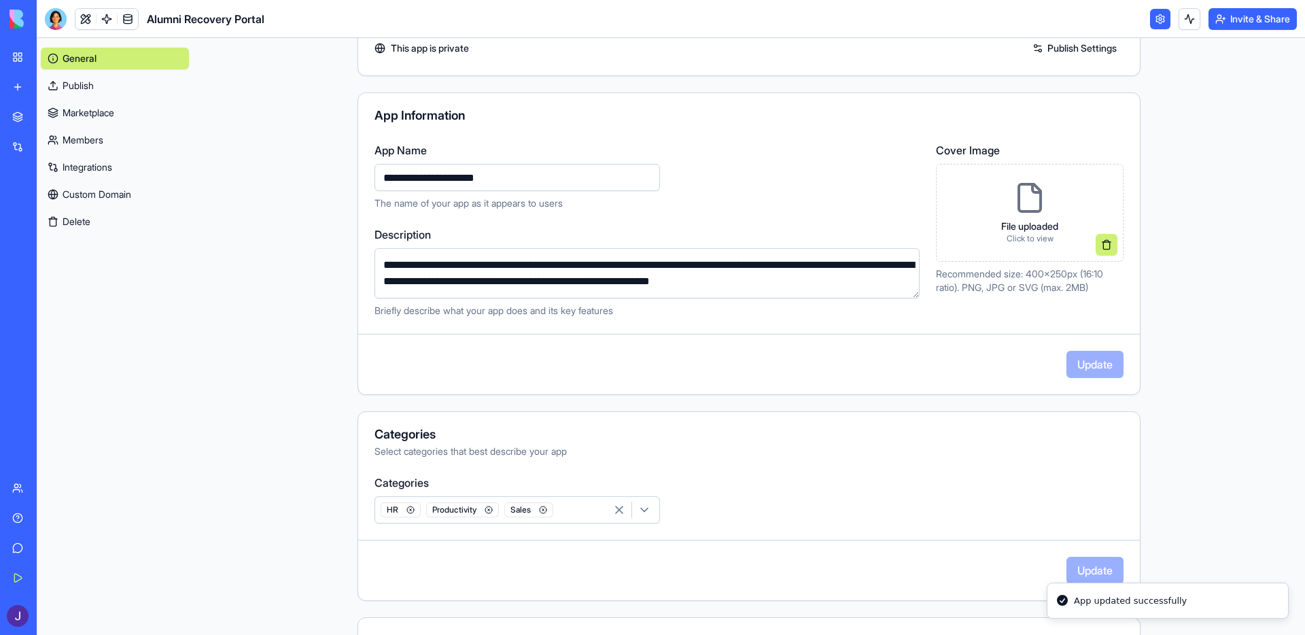
scroll to position [0, 0]
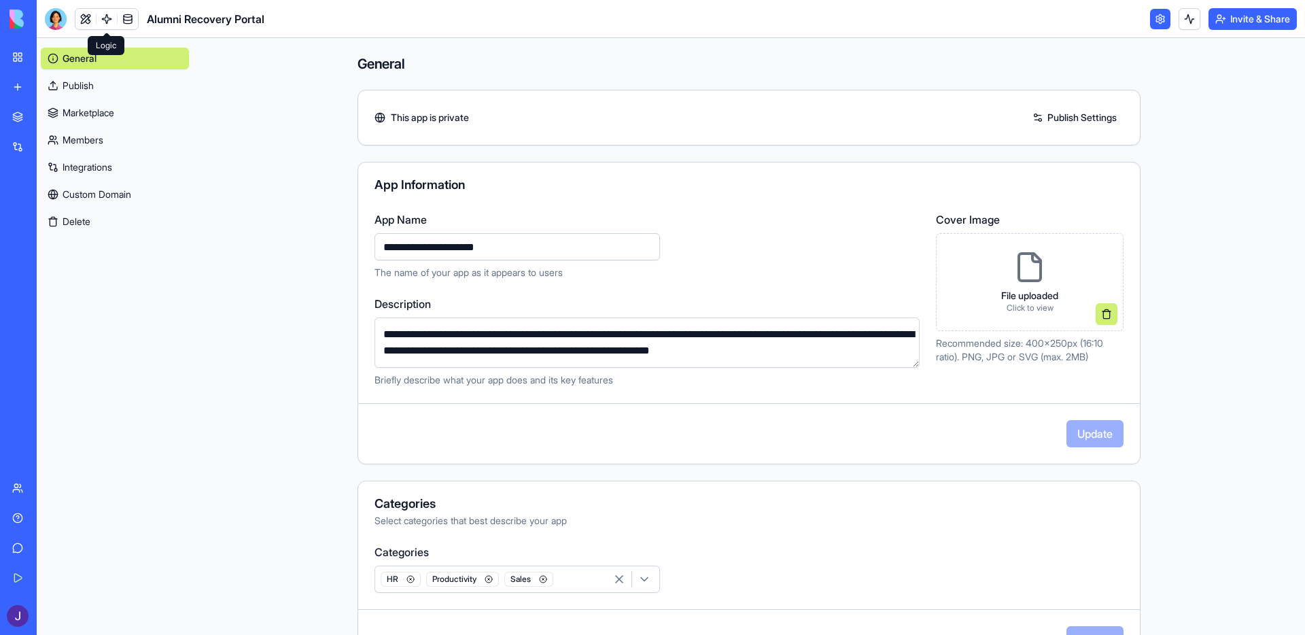
click at [103, 18] on link at bounding box center [107, 19] width 20 height 20
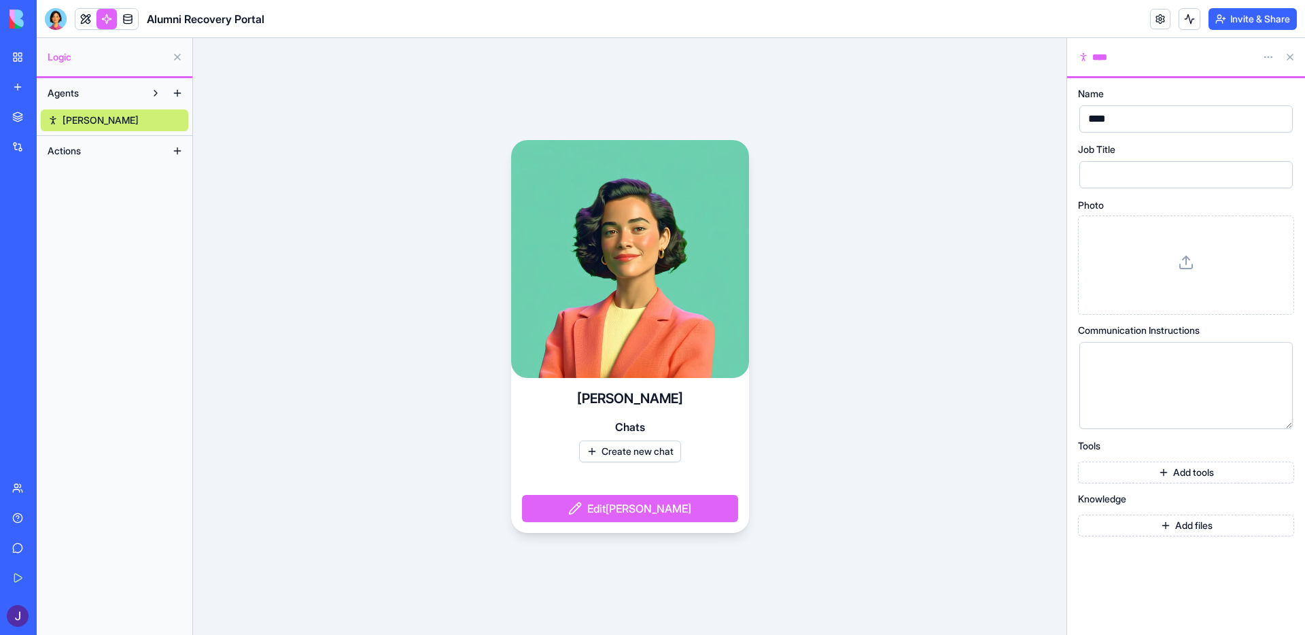
click at [80, 154] on span "Actions" at bounding box center [64, 151] width 33 height 14
click at [173, 144] on button at bounding box center [178, 151] width 22 height 22
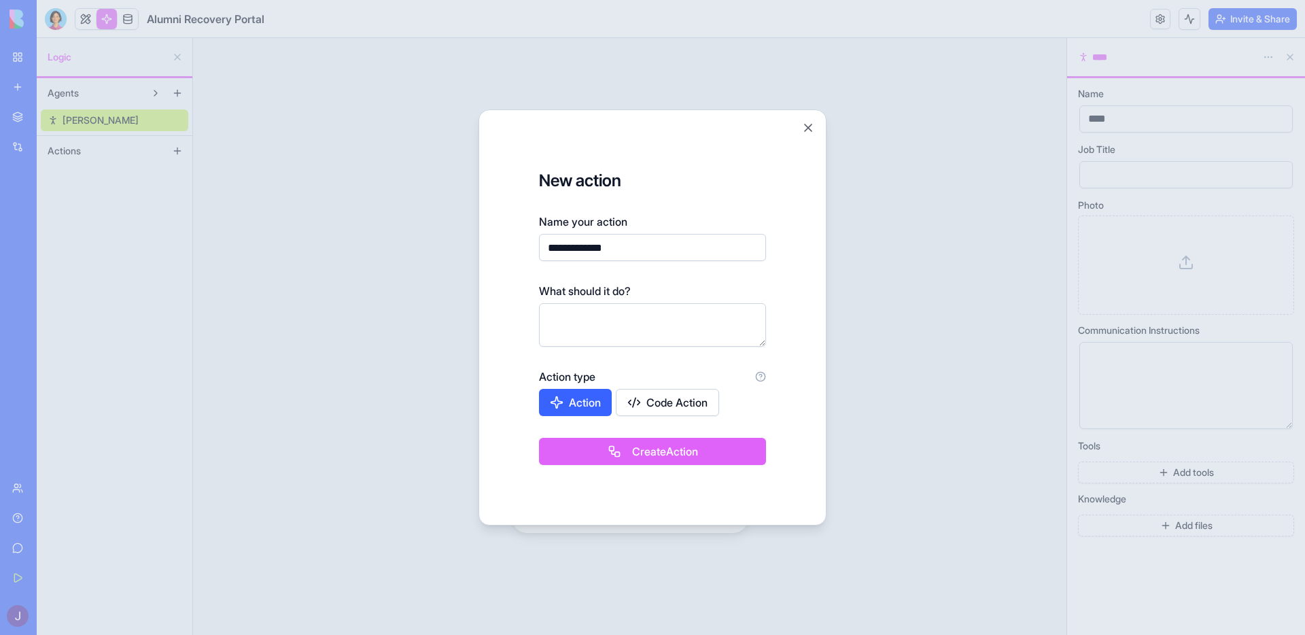
type input "**********"
click at [610, 330] on textarea at bounding box center [652, 325] width 227 height 44
type textarea "**********"
drag, startPoint x: 552, startPoint y: 348, endPoint x: 459, endPoint y: 358, distance: 93.7
click at [568, 406] on button "Action" at bounding box center [575, 402] width 73 height 27
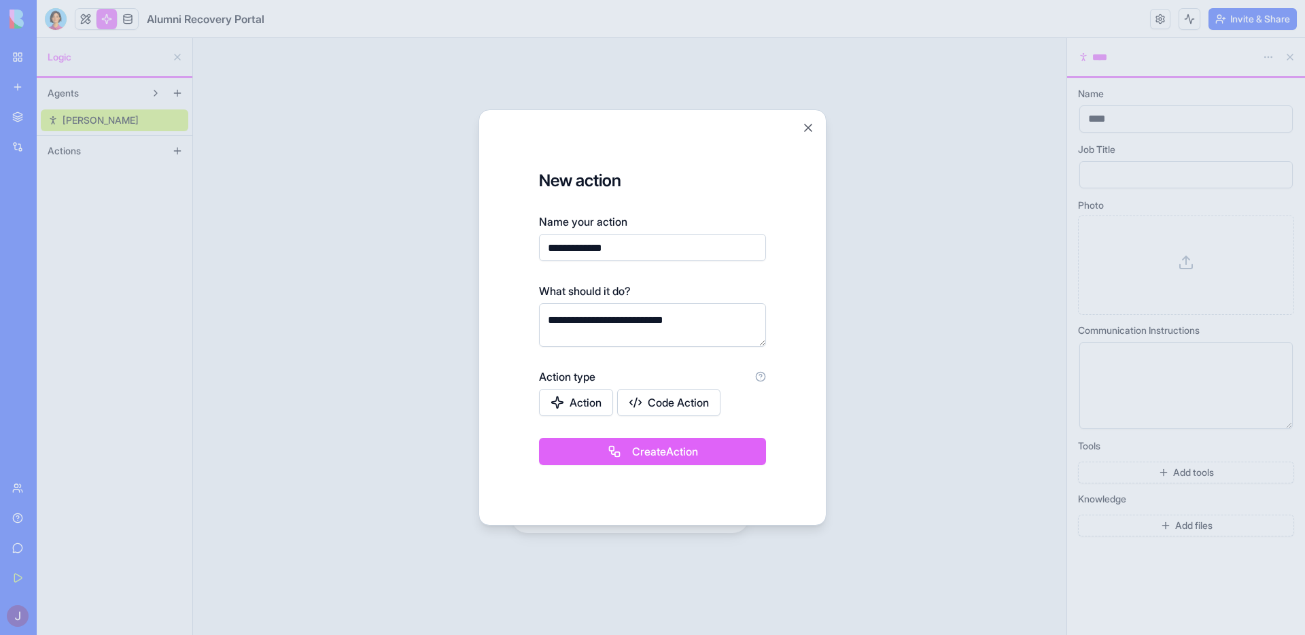
click at [578, 408] on button "Action" at bounding box center [576, 402] width 74 height 27
click at [644, 456] on button "Create Action" at bounding box center [652, 451] width 227 height 27
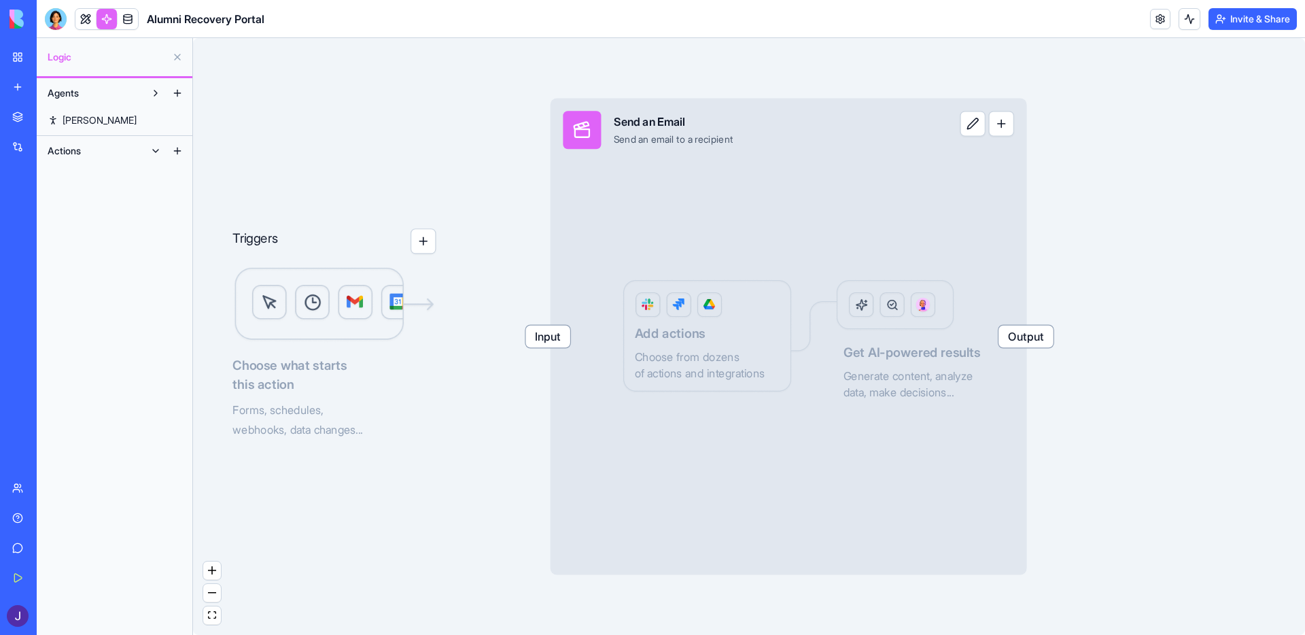
click at [360, 282] on img at bounding box center [333, 304] width 203 height 76
click at [429, 234] on button "button" at bounding box center [423, 240] width 25 height 25
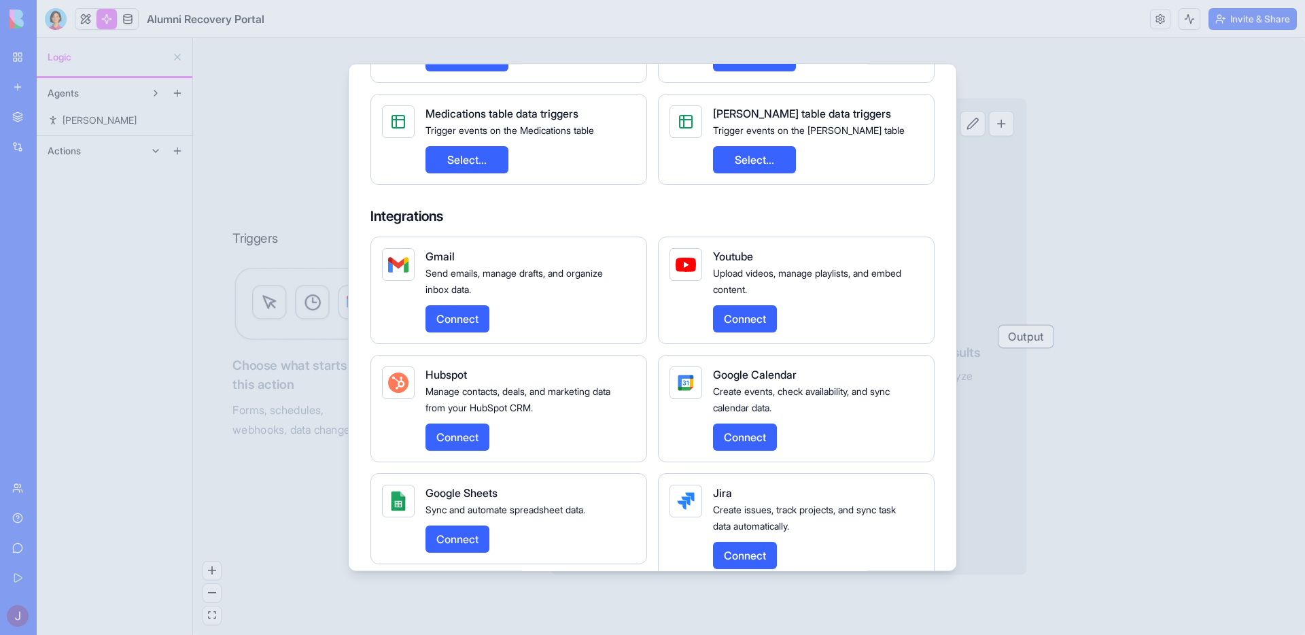
scroll to position [277, 0]
click at [466, 317] on button "Connect" at bounding box center [457, 319] width 64 height 27
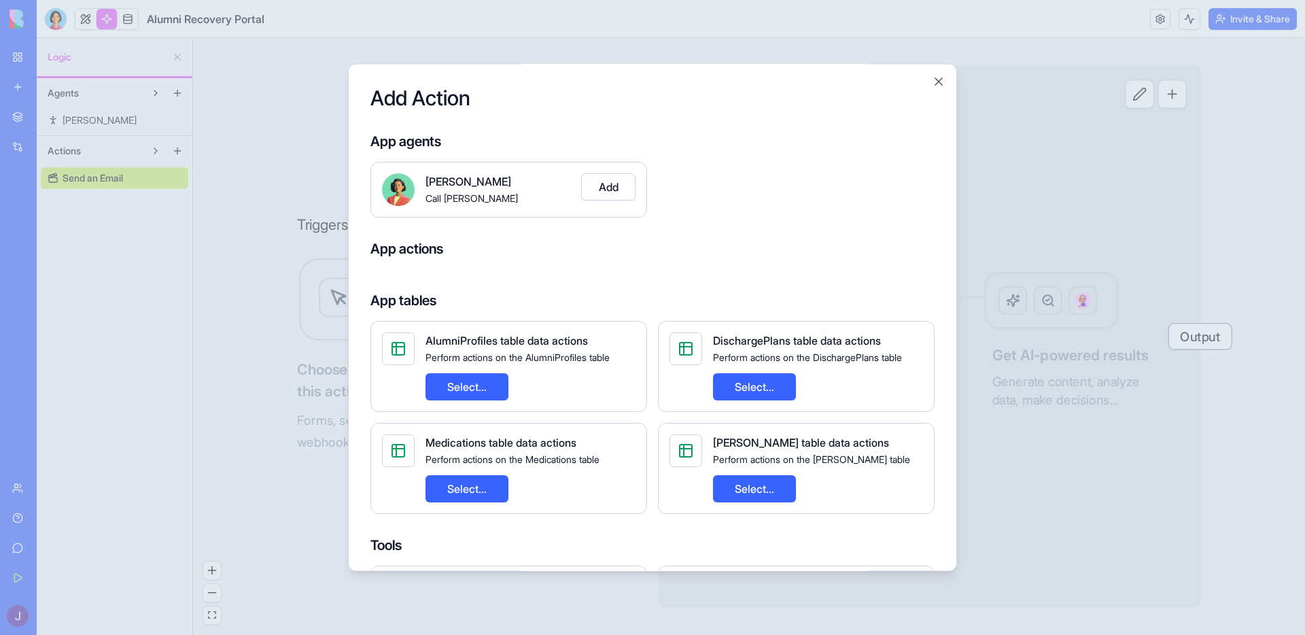
click at [495, 361] on span "Perform actions on the AlumniProfiles table" at bounding box center [517, 357] width 184 height 12
click at [473, 388] on button "Select..." at bounding box center [466, 386] width 83 height 27
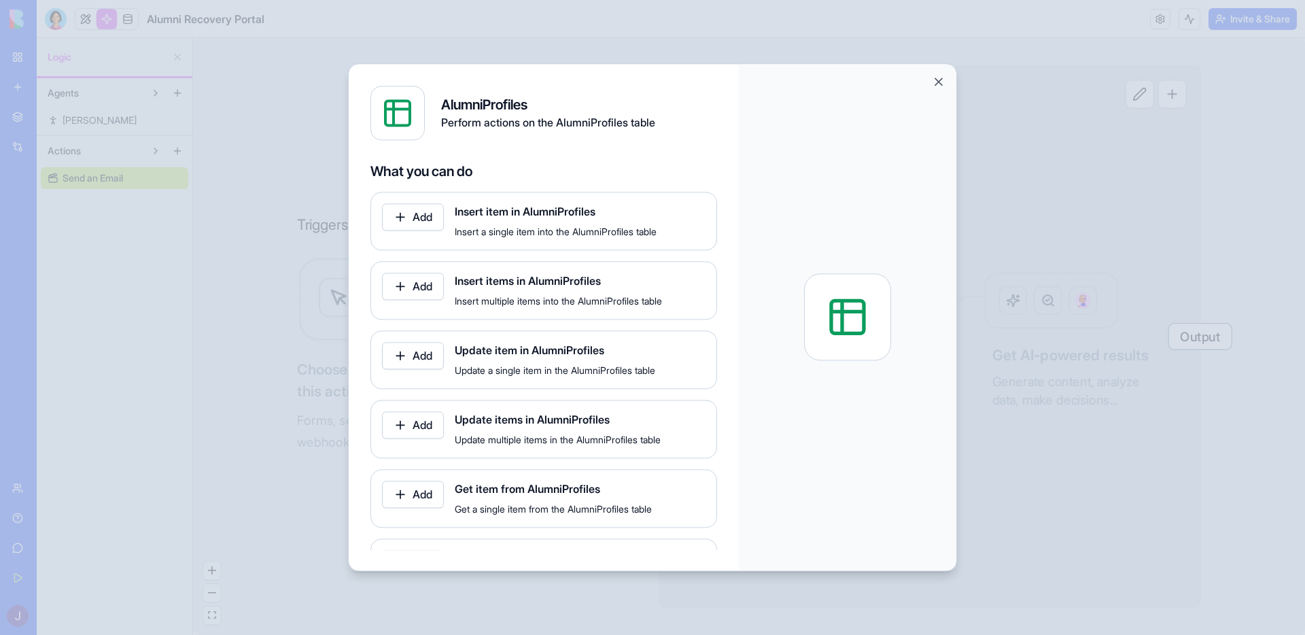
click at [404, 215] on button "Add" at bounding box center [413, 216] width 62 height 27
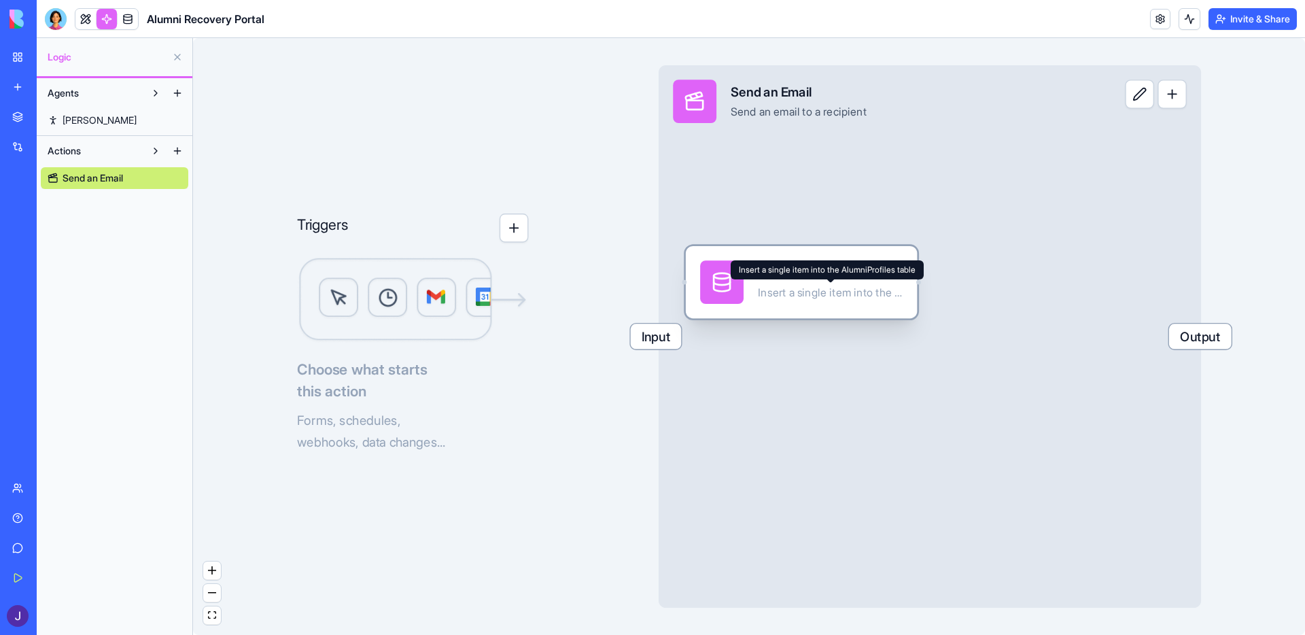
click at [763, 299] on div "Insert a single item into the AlumniProfiles table" at bounding box center [830, 293] width 145 height 14
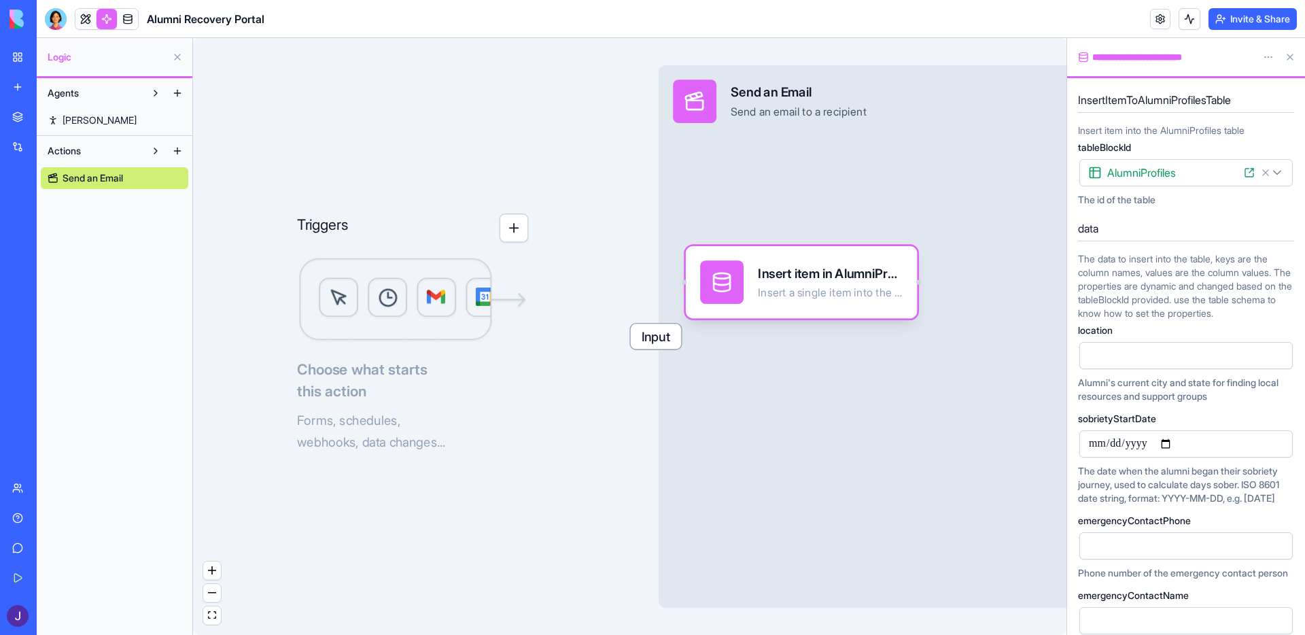
drag, startPoint x: 669, startPoint y: 343, endPoint x: 570, endPoint y: 320, distance: 101.7
click at [574, 324] on div "Triggers Choose what starts this action Forms, schedules, webhooks, data change…" at bounding box center [629, 336] width 873 height 597
click at [476, 290] on img at bounding box center [413, 300] width 232 height 87
click at [346, 382] on span "Choose what starts this action" at bounding box center [413, 380] width 232 height 44
click at [304, 296] on img at bounding box center [413, 300] width 232 height 87
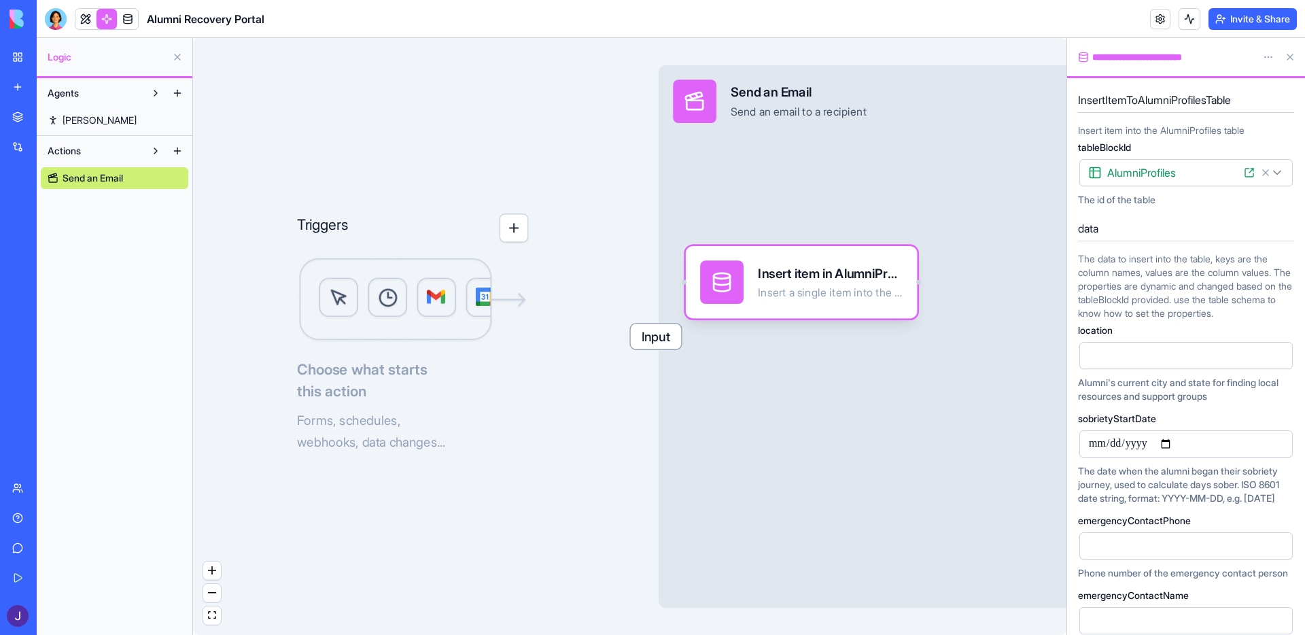
click at [515, 219] on button "button" at bounding box center [514, 227] width 29 height 29
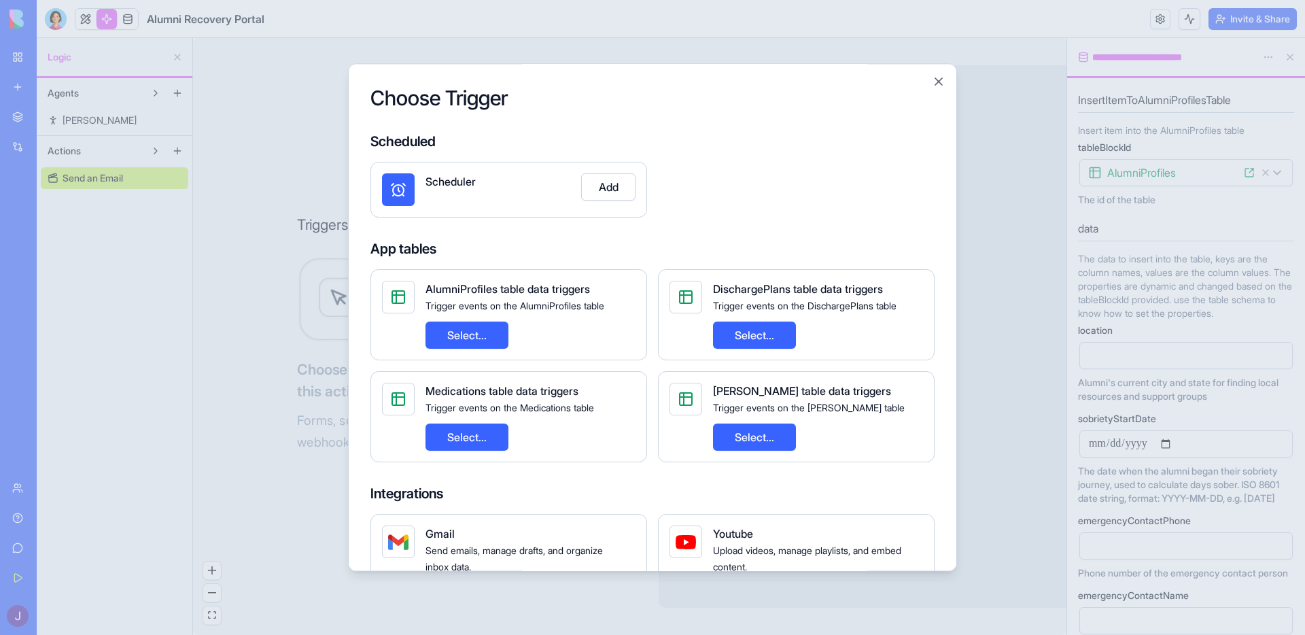
click at [945, 83] on div "Choose Trigger Scheduled Scheduler Add App tables AlumniProfiles table data tri…" at bounding box center [652, 317] width 609 height 508
click at [481, 332] on button "Select..." at bounding box center [466, 335] width 83 height 27
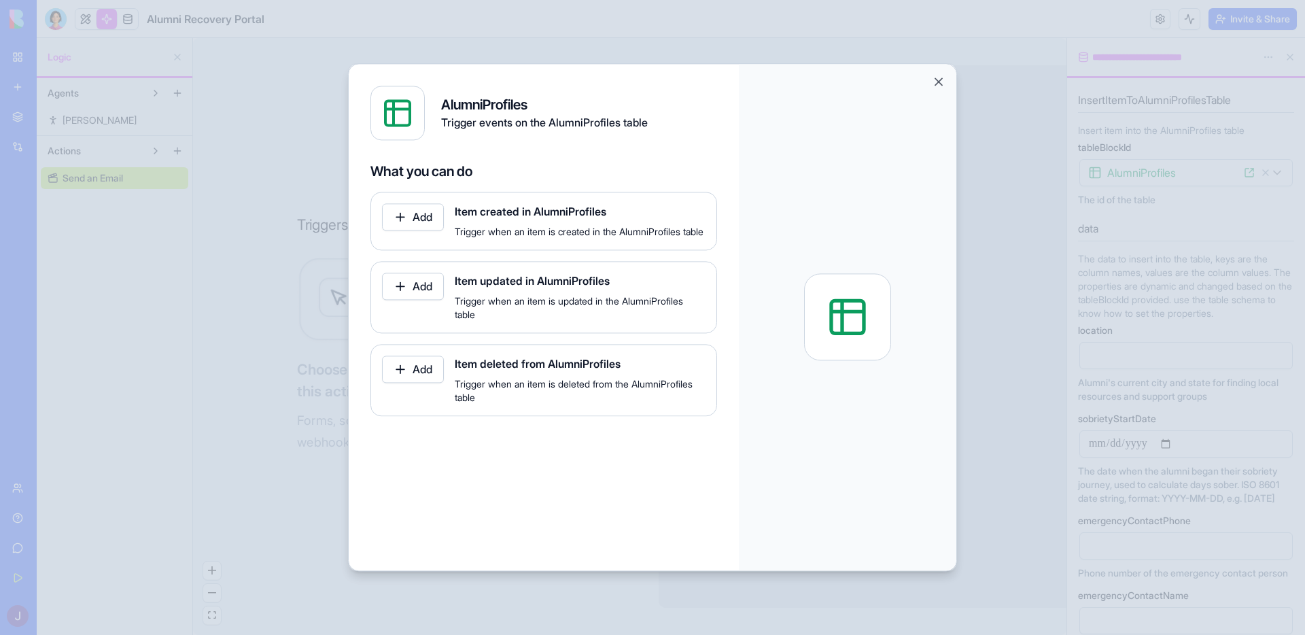
click at [419, 298] on button "Add" at bounding box center [413, 286] width 62 height 27
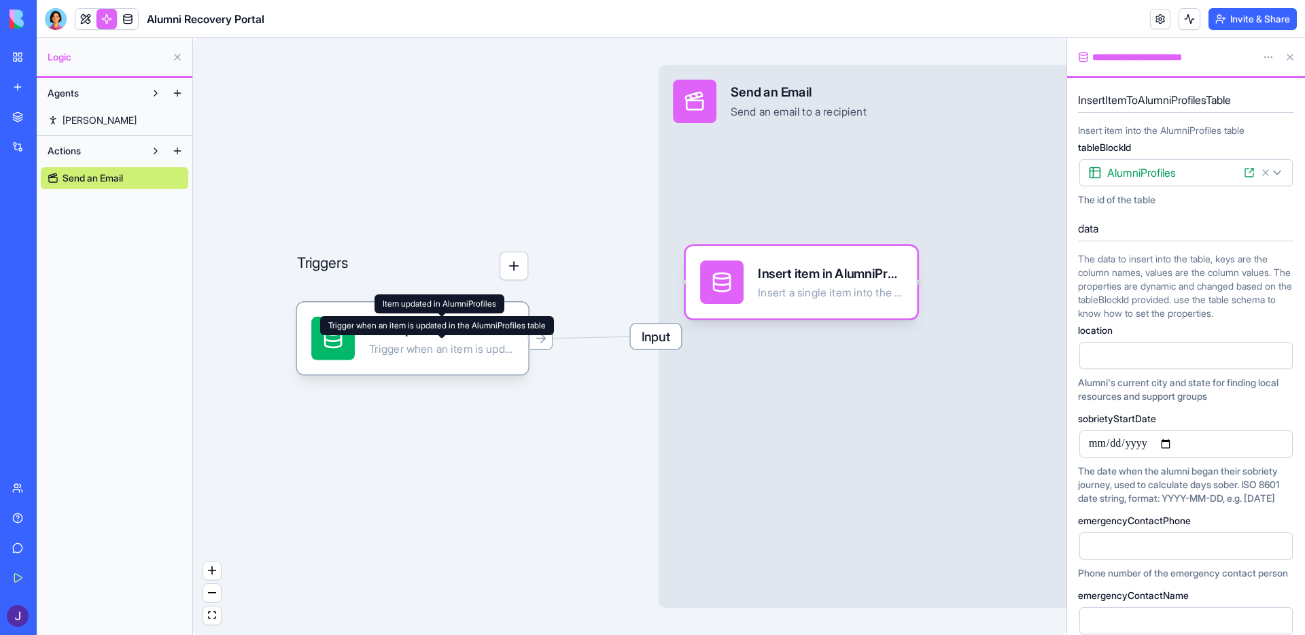
drag, startPoint x: 432, startPoint y: 362, endPoint x: 417, endPoint y: 298, distance: 65.6
click at [659, 298] on div "Triggers Item updated in AlumniProfiles Trigger when an item is updated in the …" at bounding box center [1240, 462] width 1162 height 794
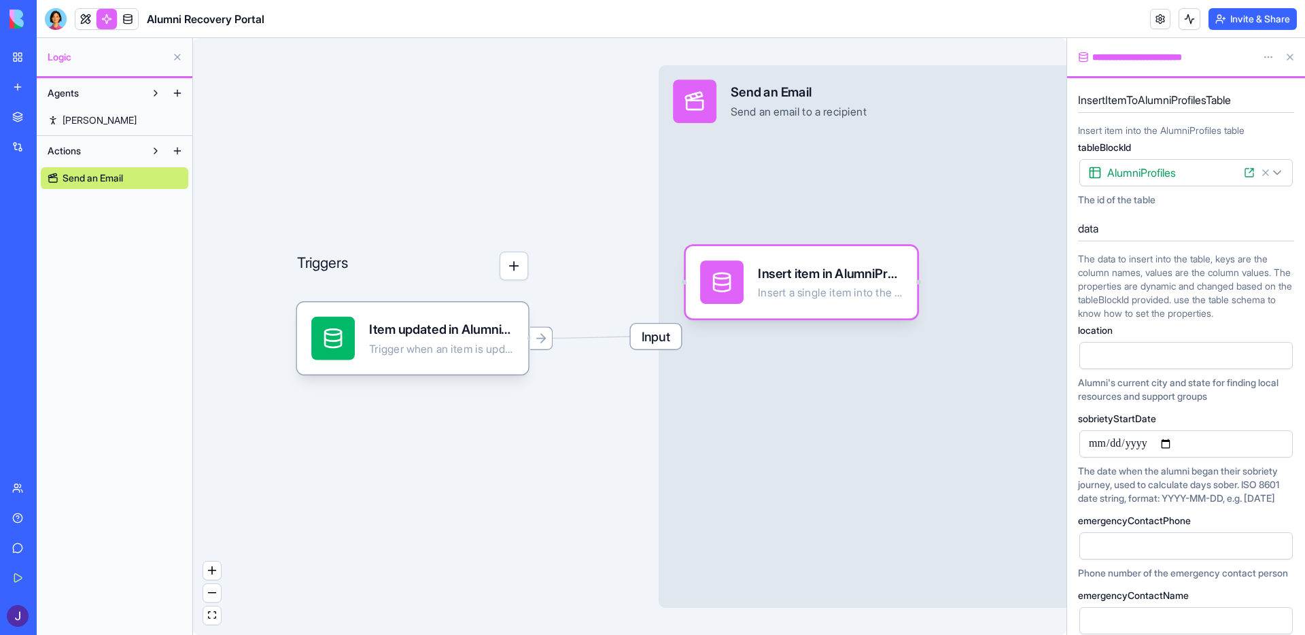
drag, startPoint x: 420, startPoint y: 351, endPoint x: 394, endPoint y: 271, distance: 84.9
click at [659, 271] on div "Triggers Item updated in AlumniProfiles Trigger when an item is updated in the …" at bounding box center [1240, 462] width 1162 height 794
drag, startPoint x: 401, startPoint y: 337, endPoint x: 400, endPoint y: 289, distance: 48.3
click at [659, 289] on div "Triggers Item updated in AlumniProfiles Trigger when an item is updated in the …" at bounding box center [1240, 462] width 1162 height 794
drag, startPoint x: 539, startPoint y: 345, endPoint x: 626, endPoint y: 336, distance: 87.4
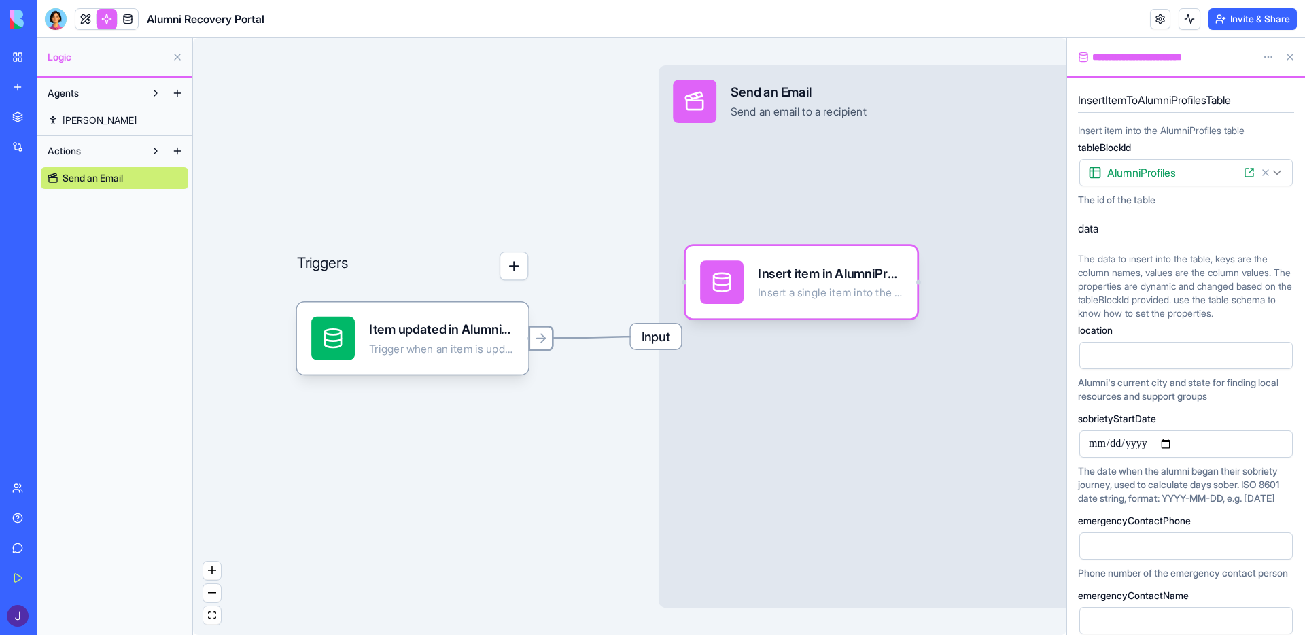
click at [659, 336] on div "Triggers Item updated in AlumniProfiles Trigger when an item is updated in the …" at bounding box center [1240, 462] width 1162 height 794
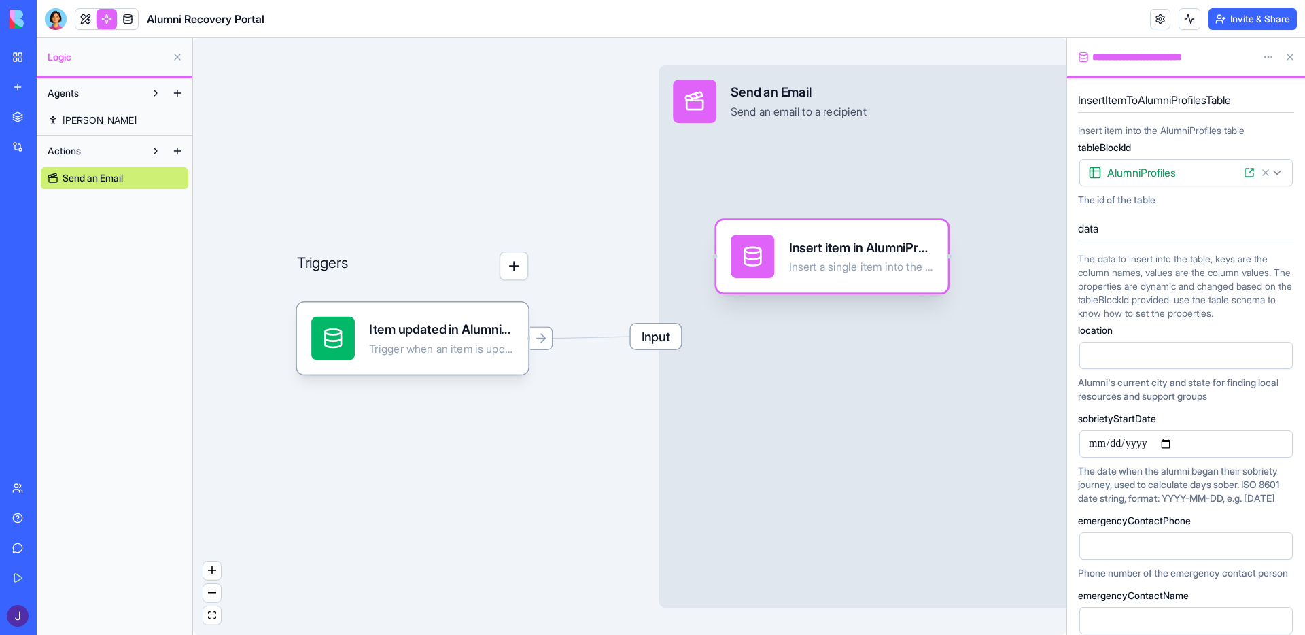
drag, startPoint x: 718, startPoint y: 287, endPoint x: 755, endPoint y: 225, distance: 71.9
click at [755, 250] on icon at bounding box center [752, 258] width 16 height 16
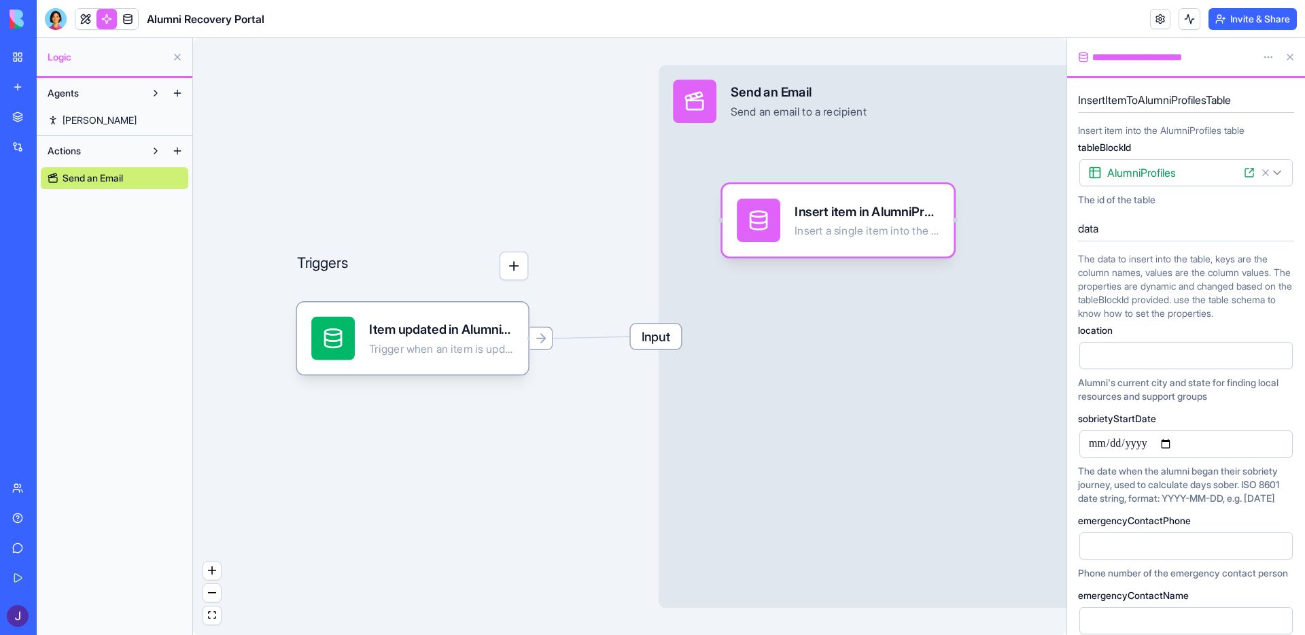
drag, startPoint x: 657, startPoint y: 349, endPoint x: 695, endPoint y: 315, distance: 52.0
click at [701, 310] on div "Triggers Item updated in AlumniProfiles Trigger when an item is updated in the …" at bounding box center [629, 336] width 873 height 597
drag, startPoint x: 680, startPoint y: 327, endPoint x: 755, endPoint y: 256, distance: 102.9
click at [755, 256] on div "Triggers Item updated in AlumniProfiles Trigger when an item is updated in the …" at bounding box center [1240, 462] width 1162 height 794
click at [759, 254] on div "Insert item in AlumniProfiles Insert a single item into the AlumniProfiles table" at bounding box center [839, 220] width 232 height 72
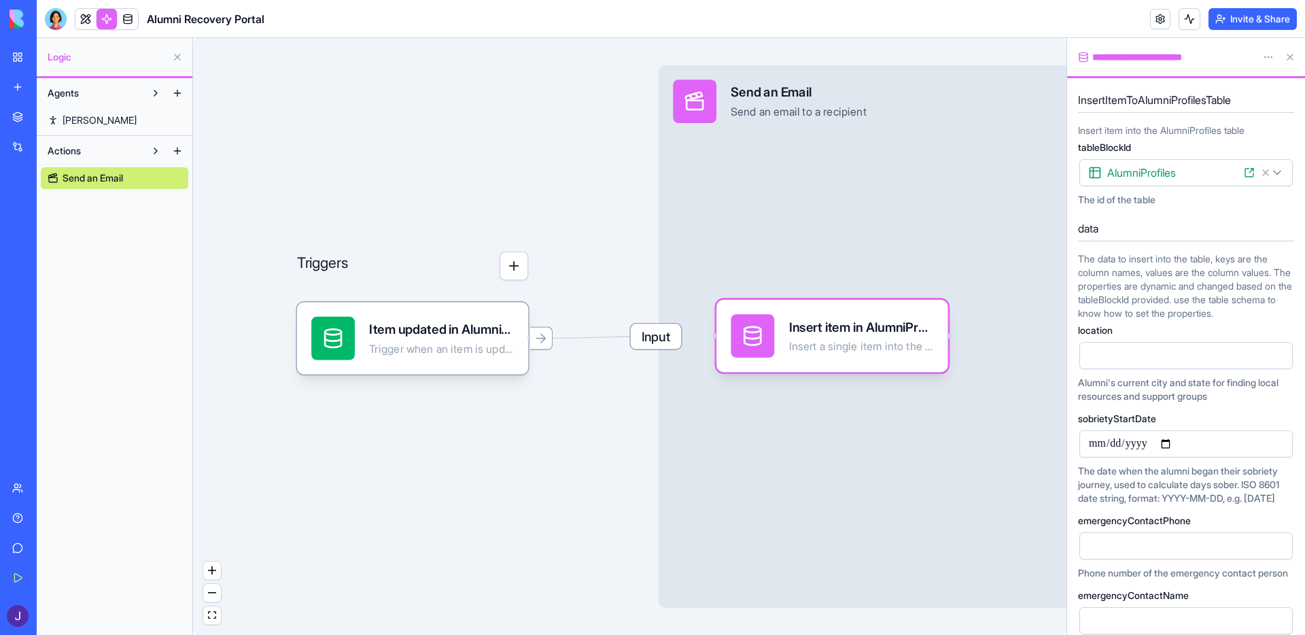
drag, startPoint x: 722, startPoint y: 224, endPoint x: 667, endPoint y: 343, distance: 131.1
click at [667, 343] on div "Triggers Item updated in AlumniProfiles Trigger when an item is updated in the …" at bounding box center [1240, 462] width 1162 height 794
click at [663, 328] on span "Input" at bounding box center [656, 336] width 50 height 25
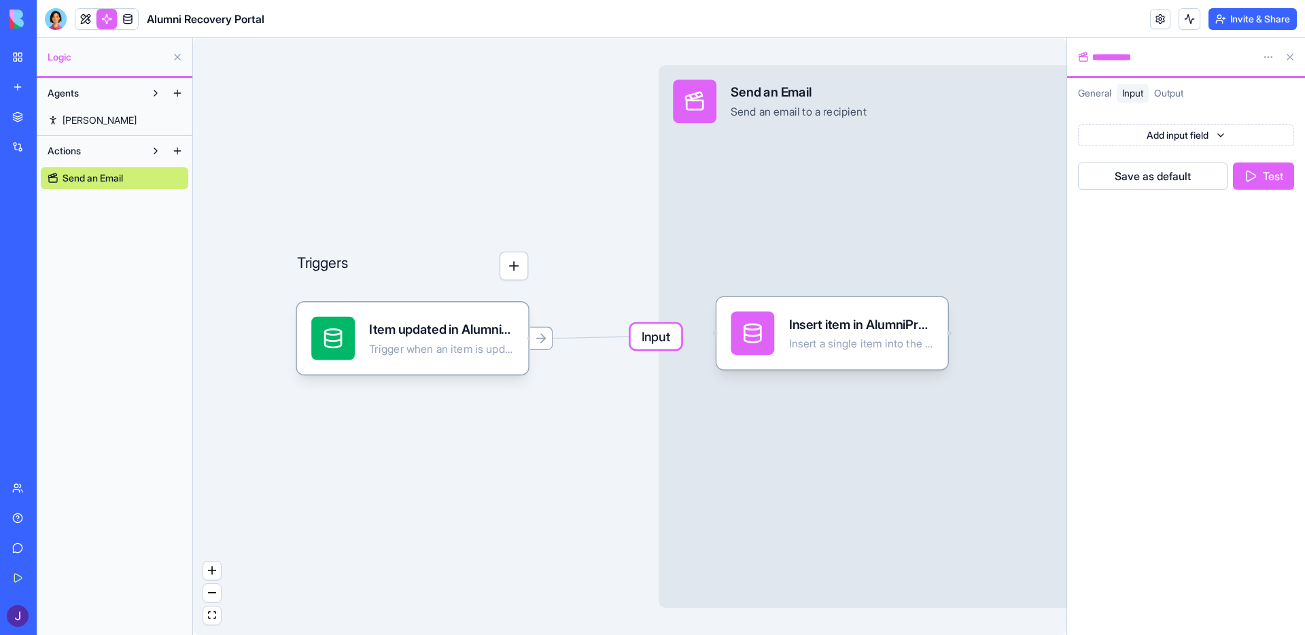
drag, startPoint x: 744, startPoint y: 330, endPoint x: 683, endPoint y: 324, distance: 60.8
click at [683, 324] on div "Triggers Item updated in AlumniProfiles Trigger when an item is updated in the …" at bounding box center [1240, 462] width 1162 height 794
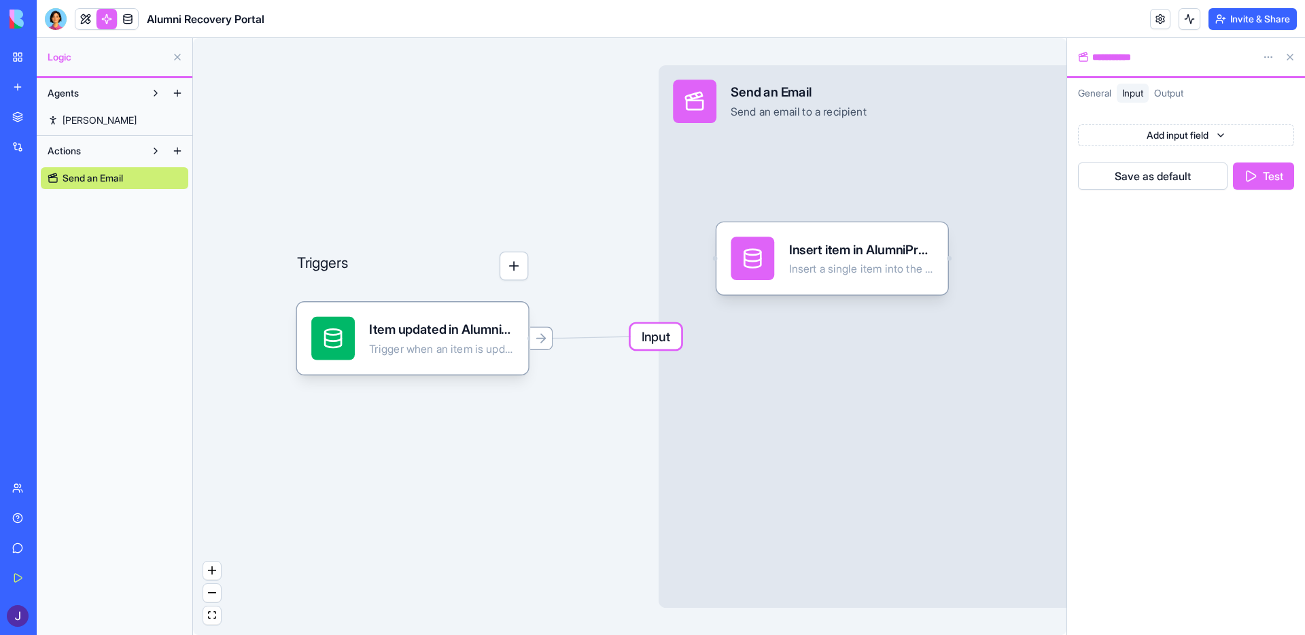
drag, startPoint x: 741, startPoint y: 342, endPoint x: 675, endPoint y: 270, distance: 97.7
click at [675, 270] on div "Triggers Item updated in AlumniProfiles Trigger when an item is updated in the …" at bounding box center [1240, 462] width 1162 height 794
drag, startPoint x: 663, startPoint y: 345, endPoint x: 698, endPoint y: 279, distance: 74.8
click at [700, 275] on div "Input Send an Email Send an email to a recipient Output" at bounding box center [930, 336] width 542 height 542
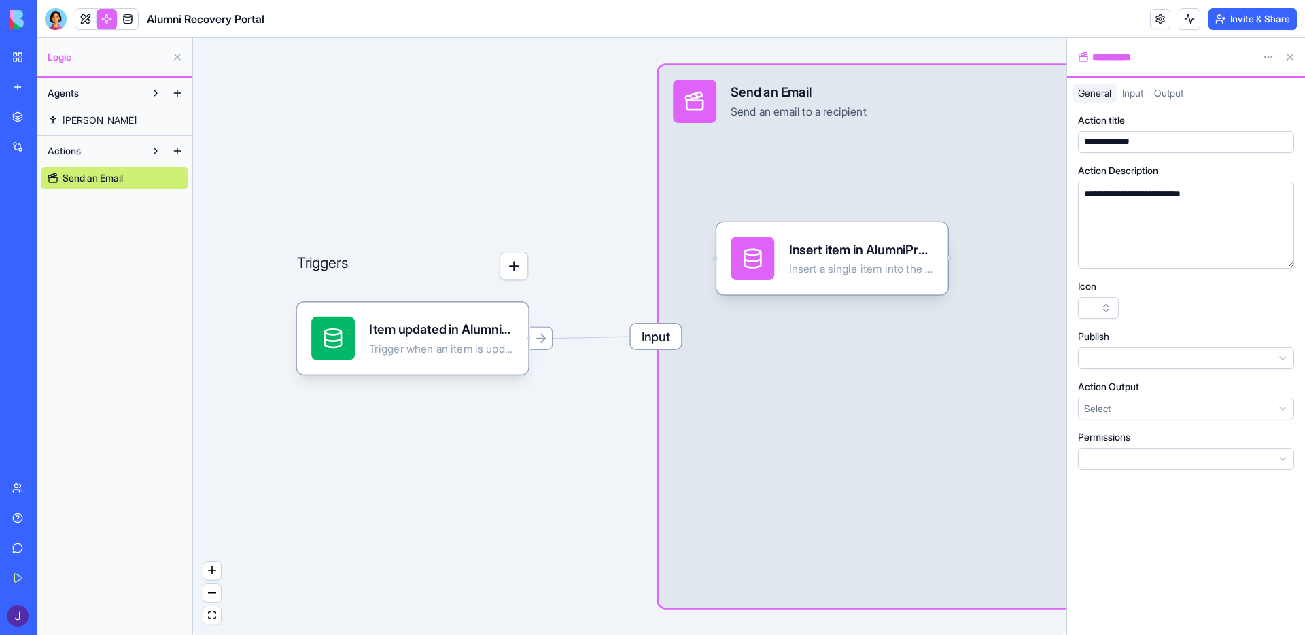
drag, startPoint x: 516, startPoint y: 266, endPoint x: 677, endPoint y: 245, distance: 162.5
click at [663, 245] on div "Triggers Item updated in AlumniProfiles Trigger when an item is updated in the …" at bounding box center [1240, 462] width 1162 height 794
click at [508, 261] on button "button" at bounding box center [514, 265] width 29 height 29
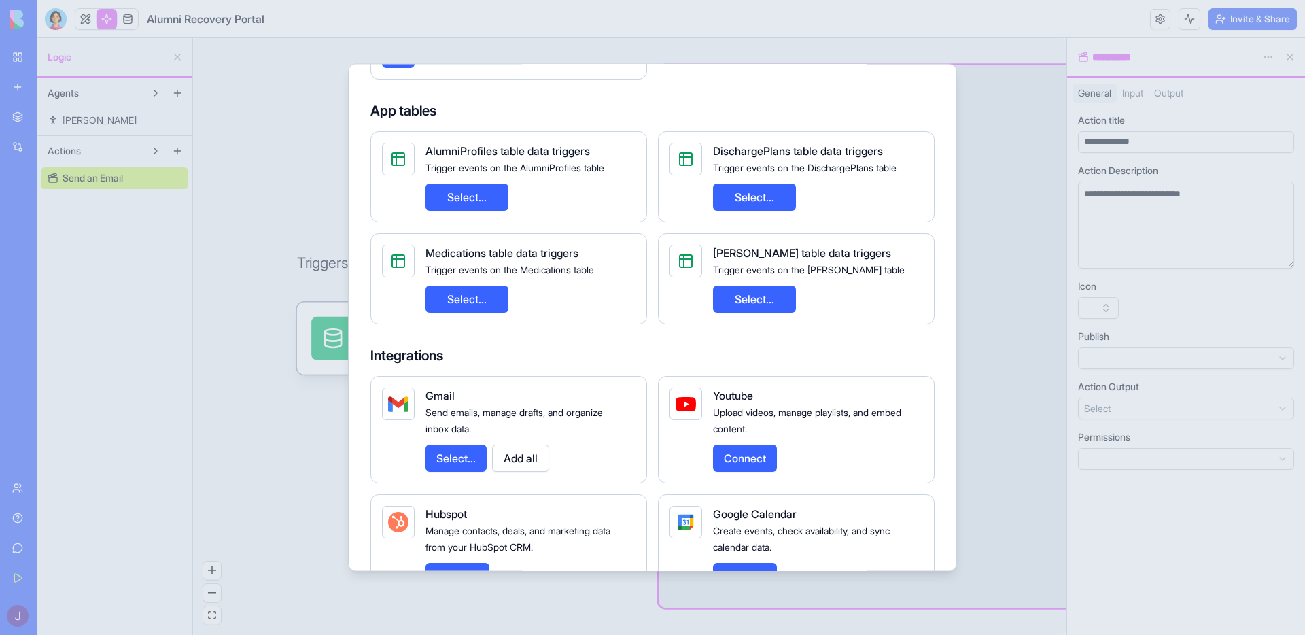
scroll to position [428, 0]
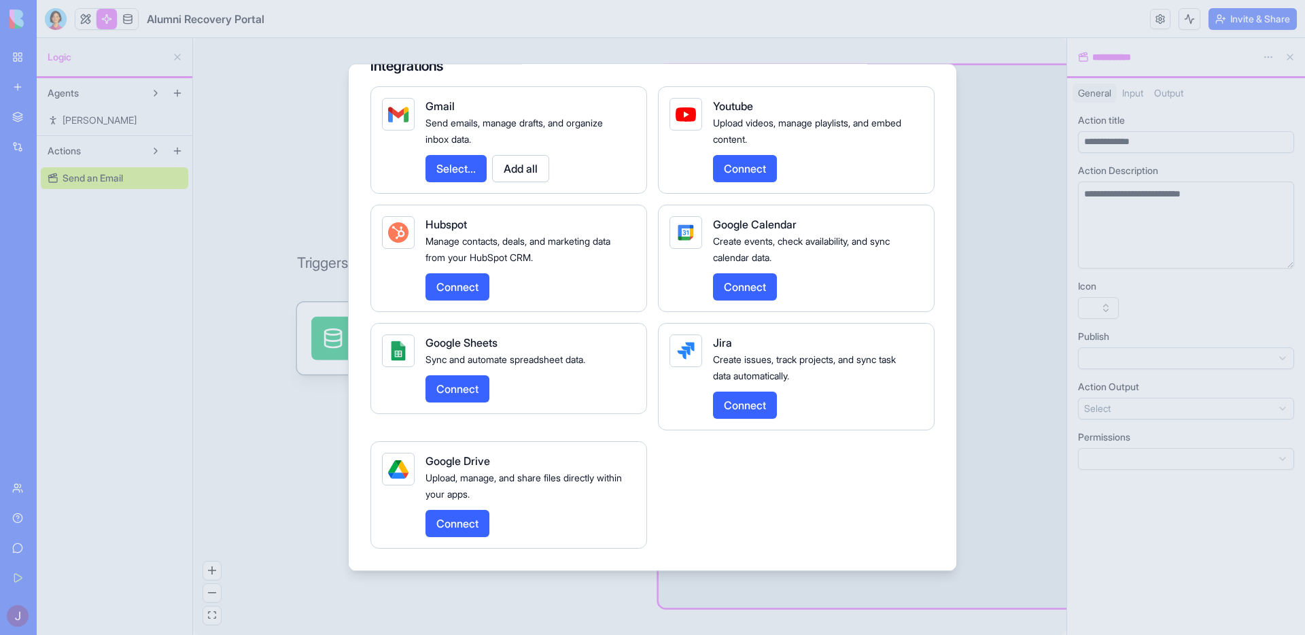
click at [472, 383] on button "Connect" at bounding box center [457, 388] width 64 height 27
